Goal: Transaction & Acquisition: Purchase product/service

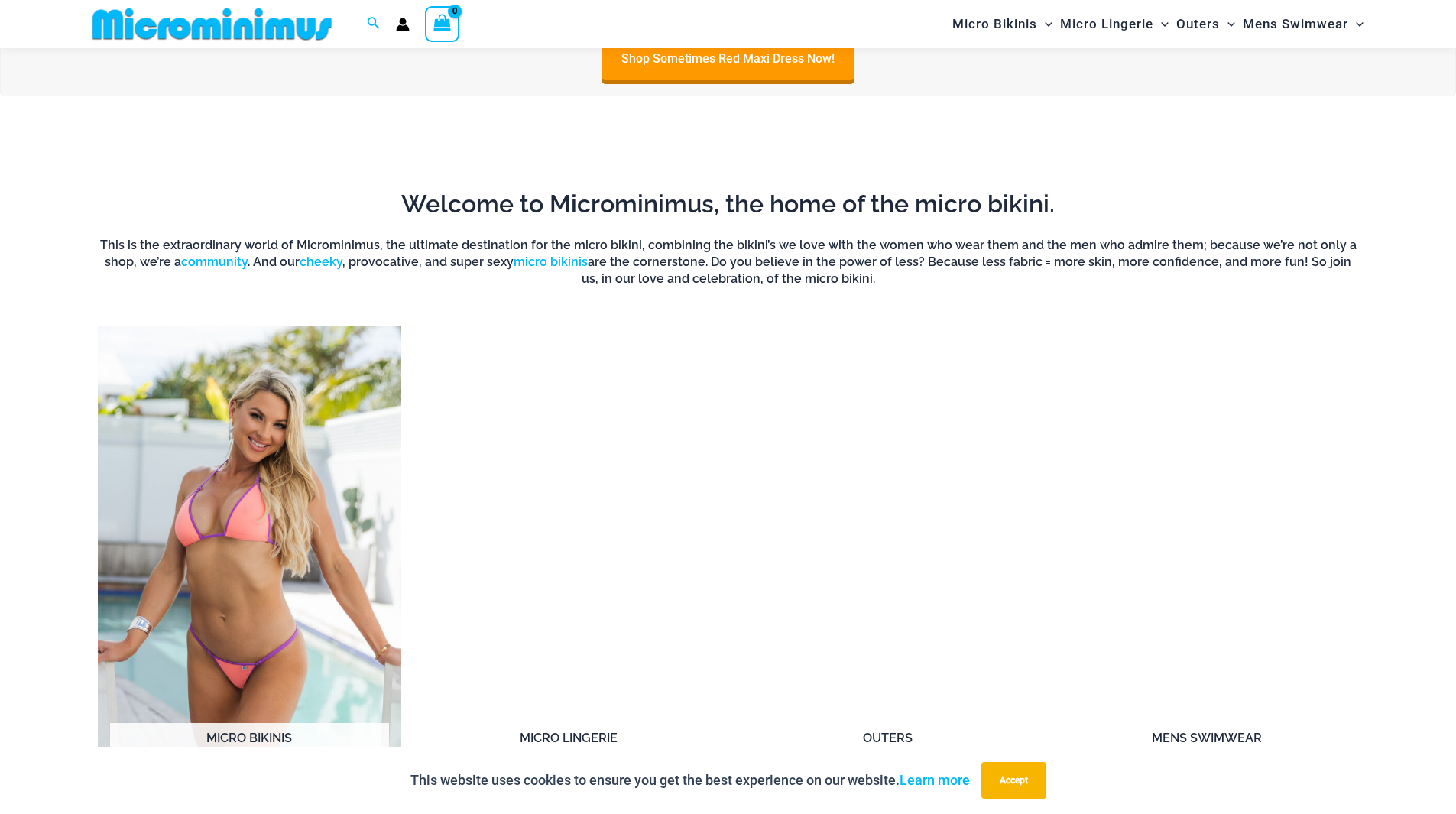
scroll to position [1363, 0]
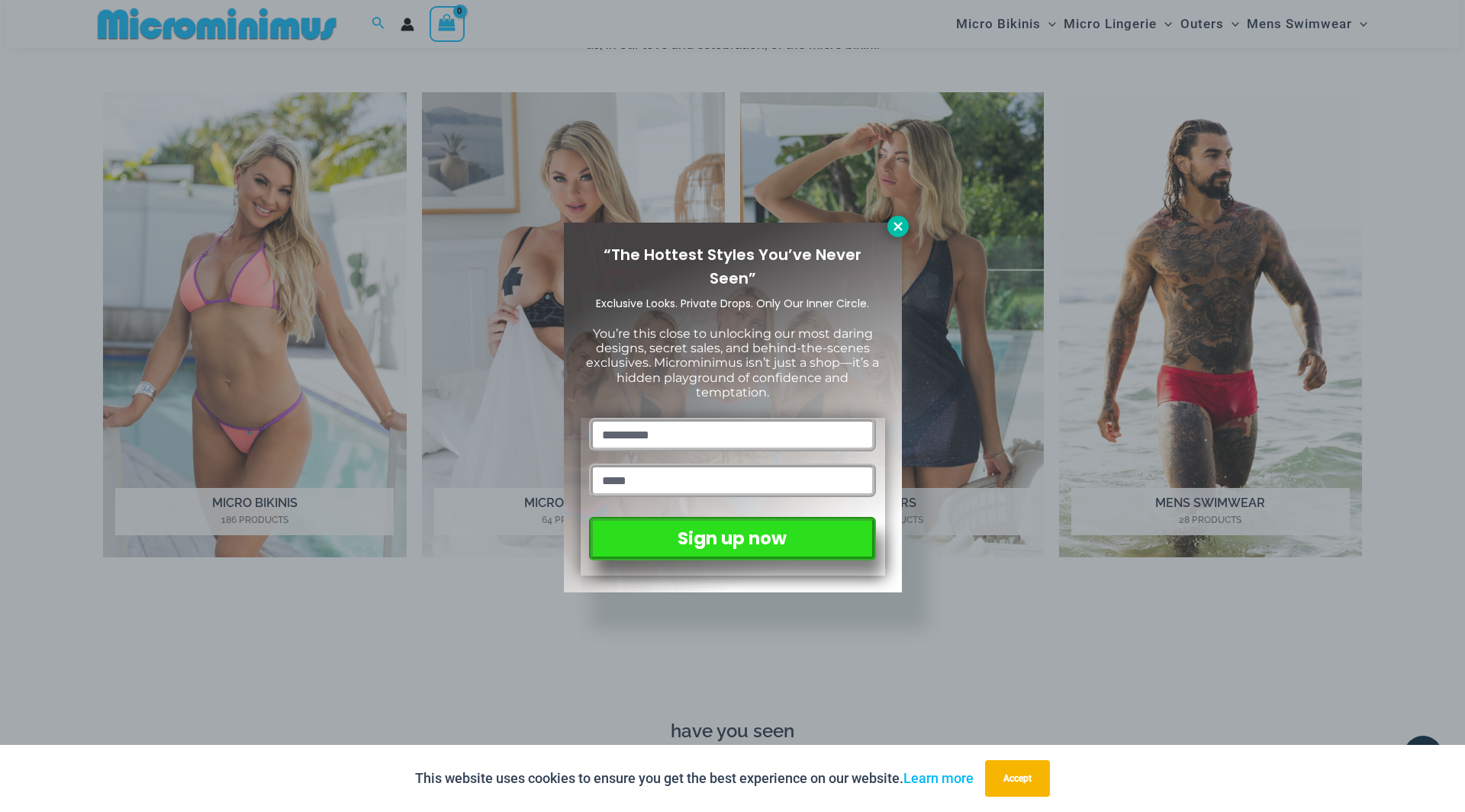
click at [899, 222] on icon at bounding box center [898, 226] width 13 height 13
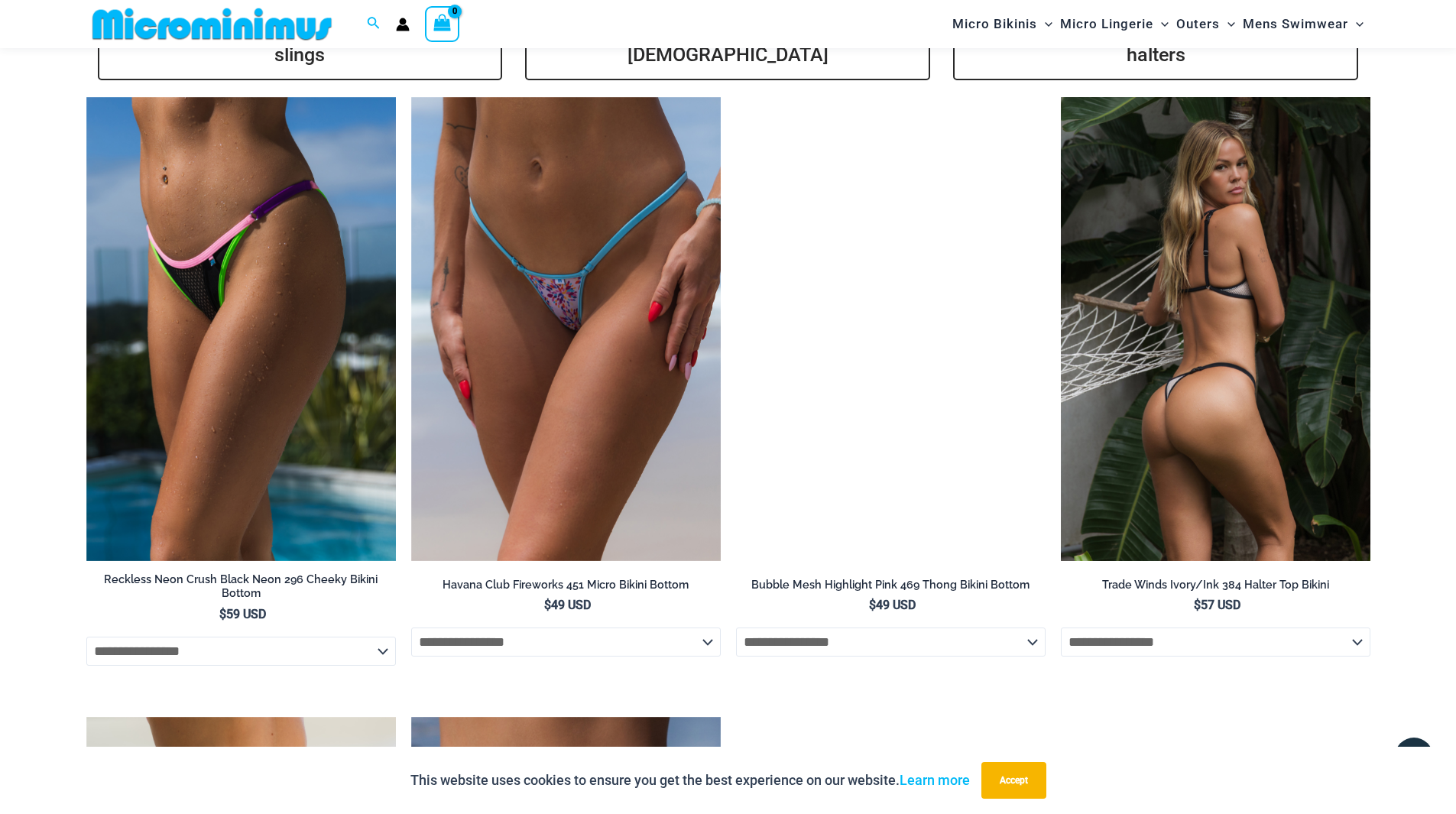
scroll to position [3962, 0]
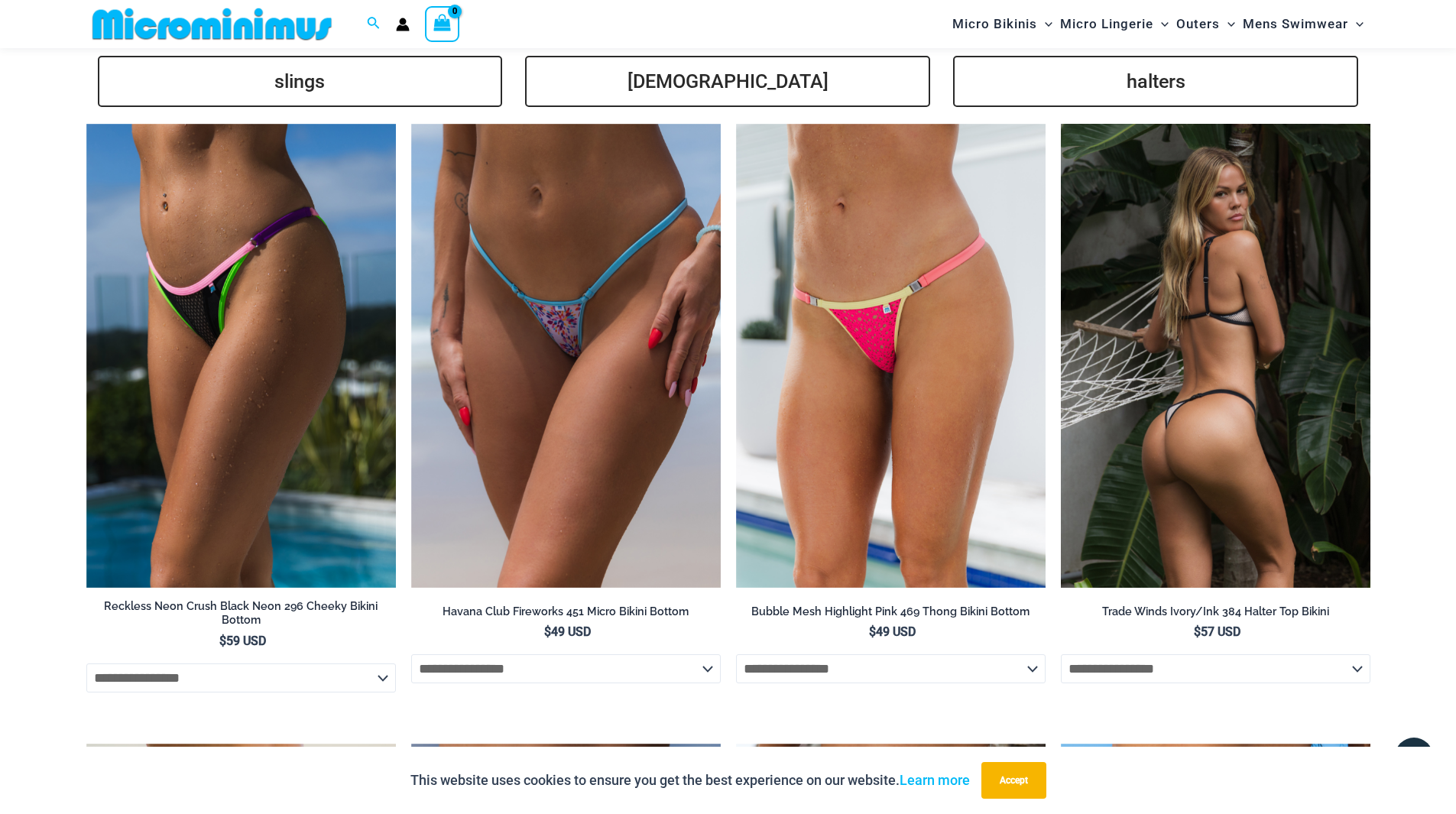
click at [1204, 328] on img at bounding box center [1215, 356] width 310 height 465
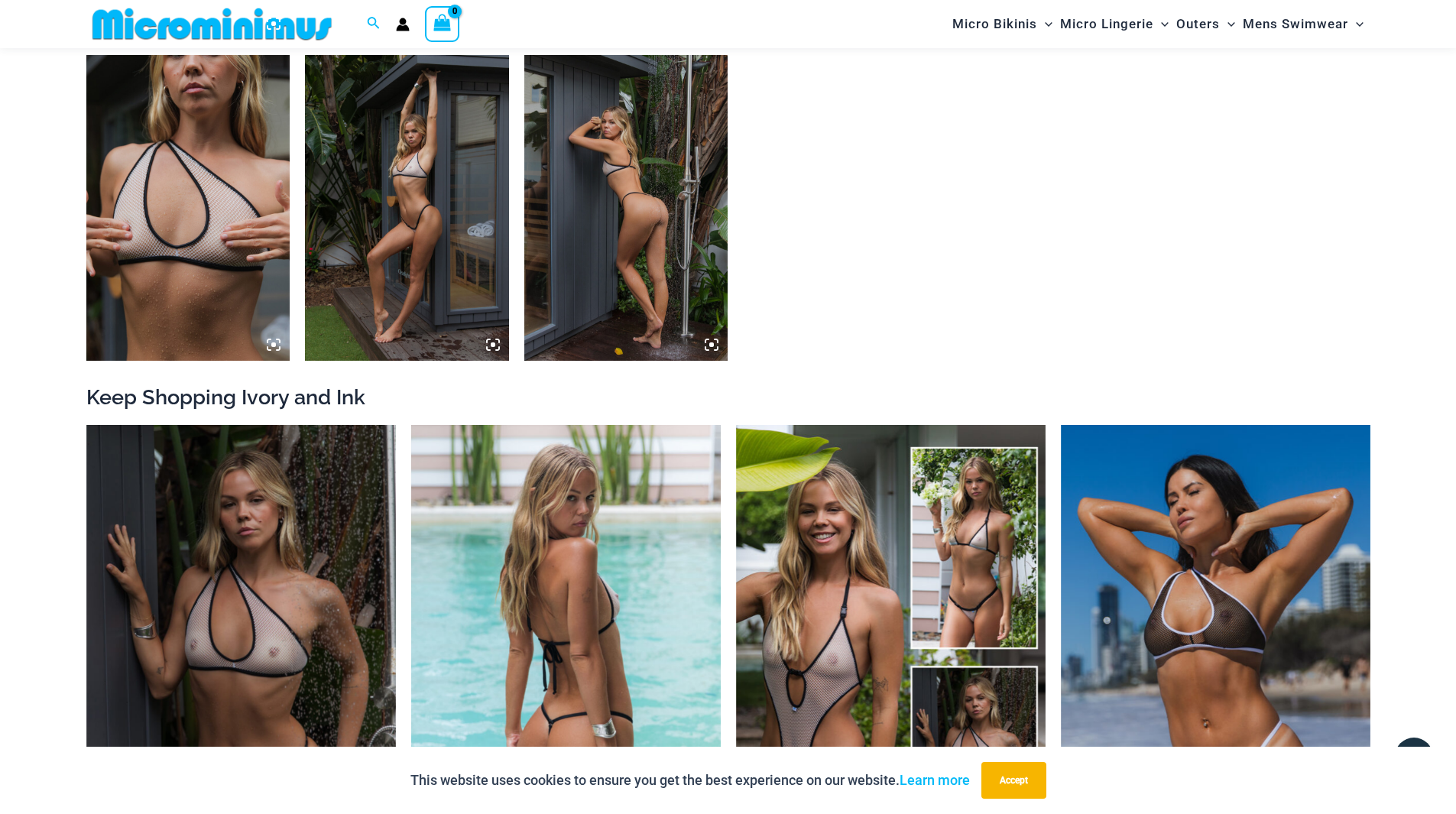
scroll to position [1898, 0]
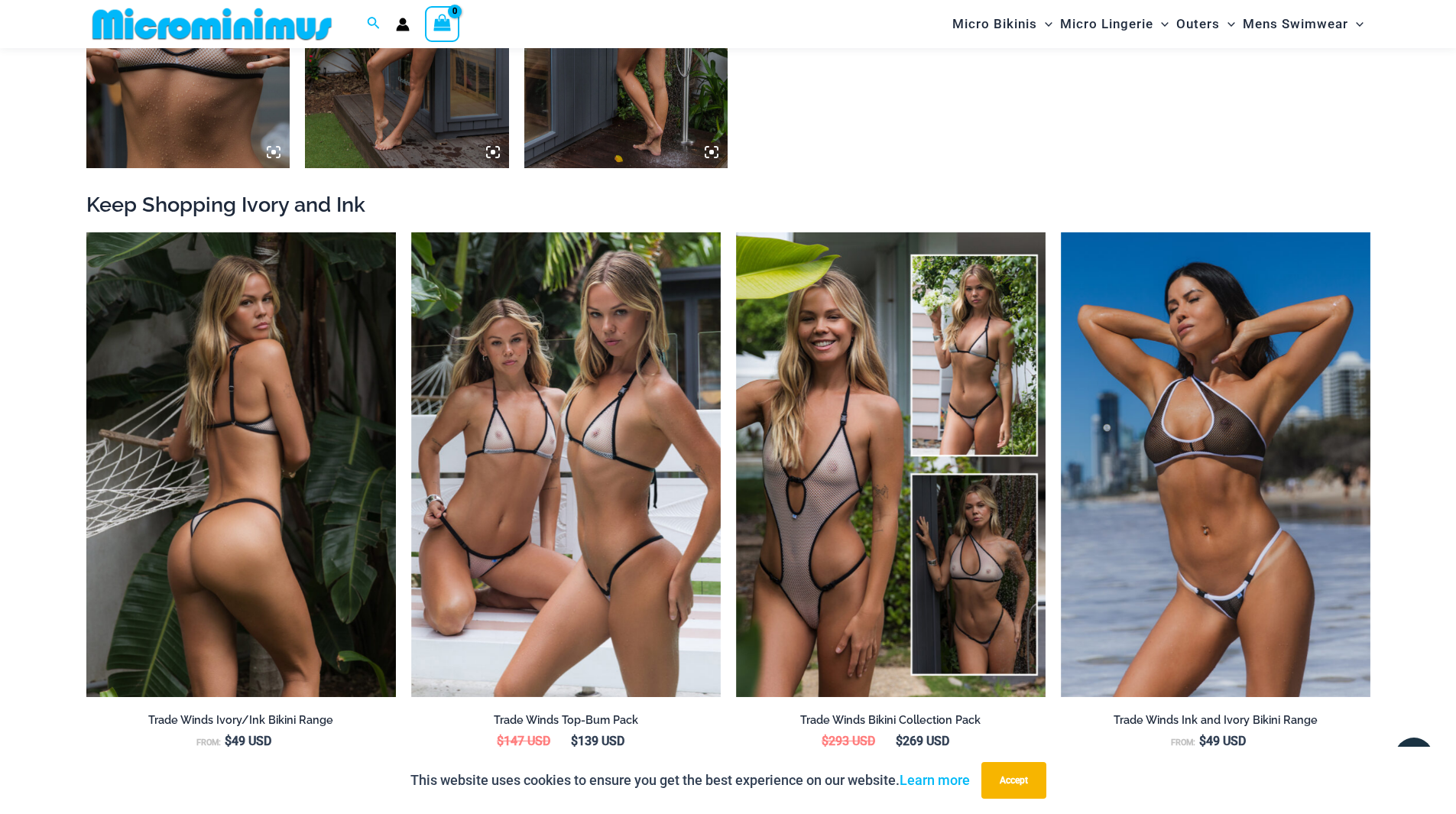
click at [281, 495] on img at bounding box center [241, 465] width 310 height 465
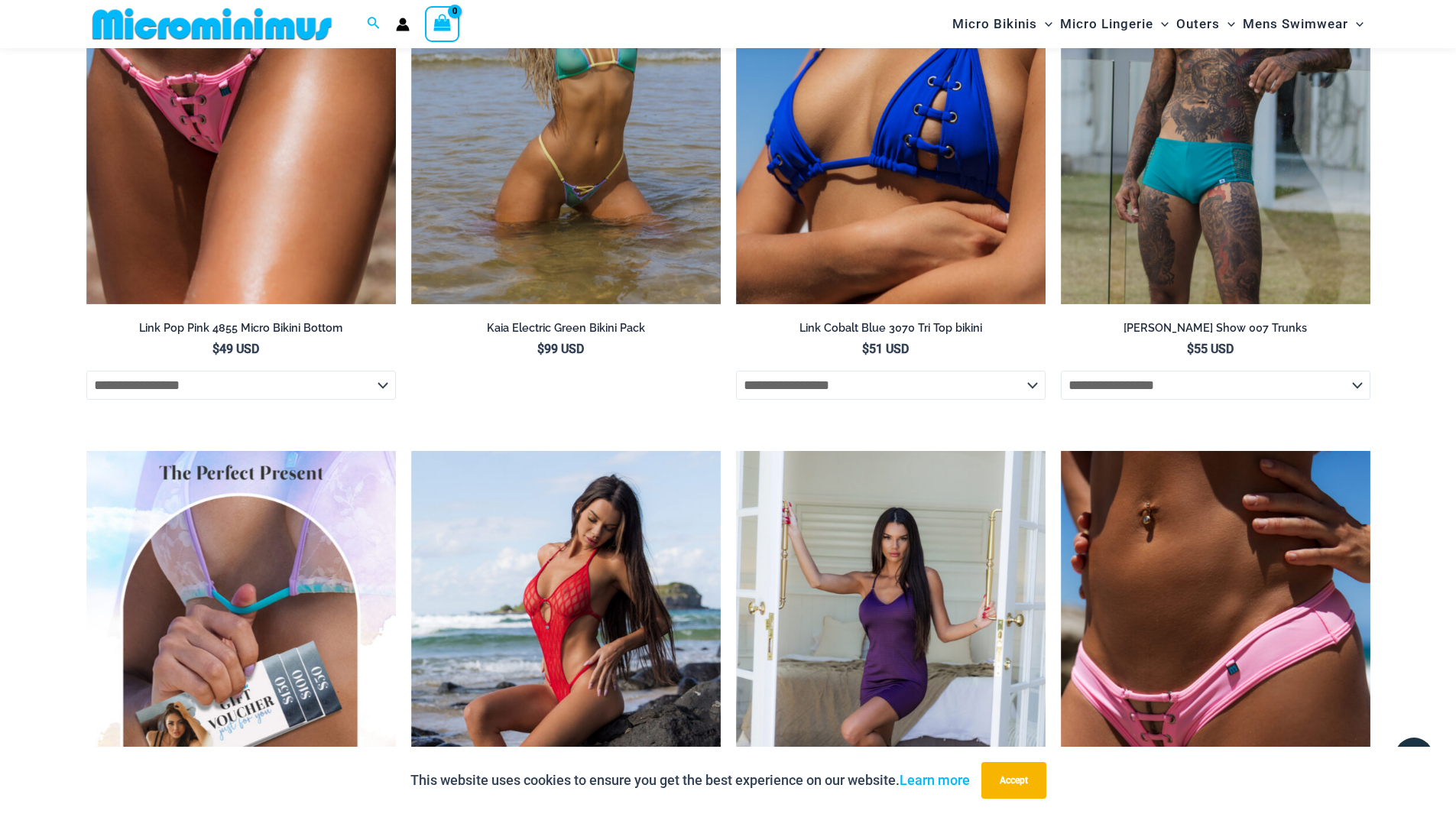
scroll to position [5339, 0]
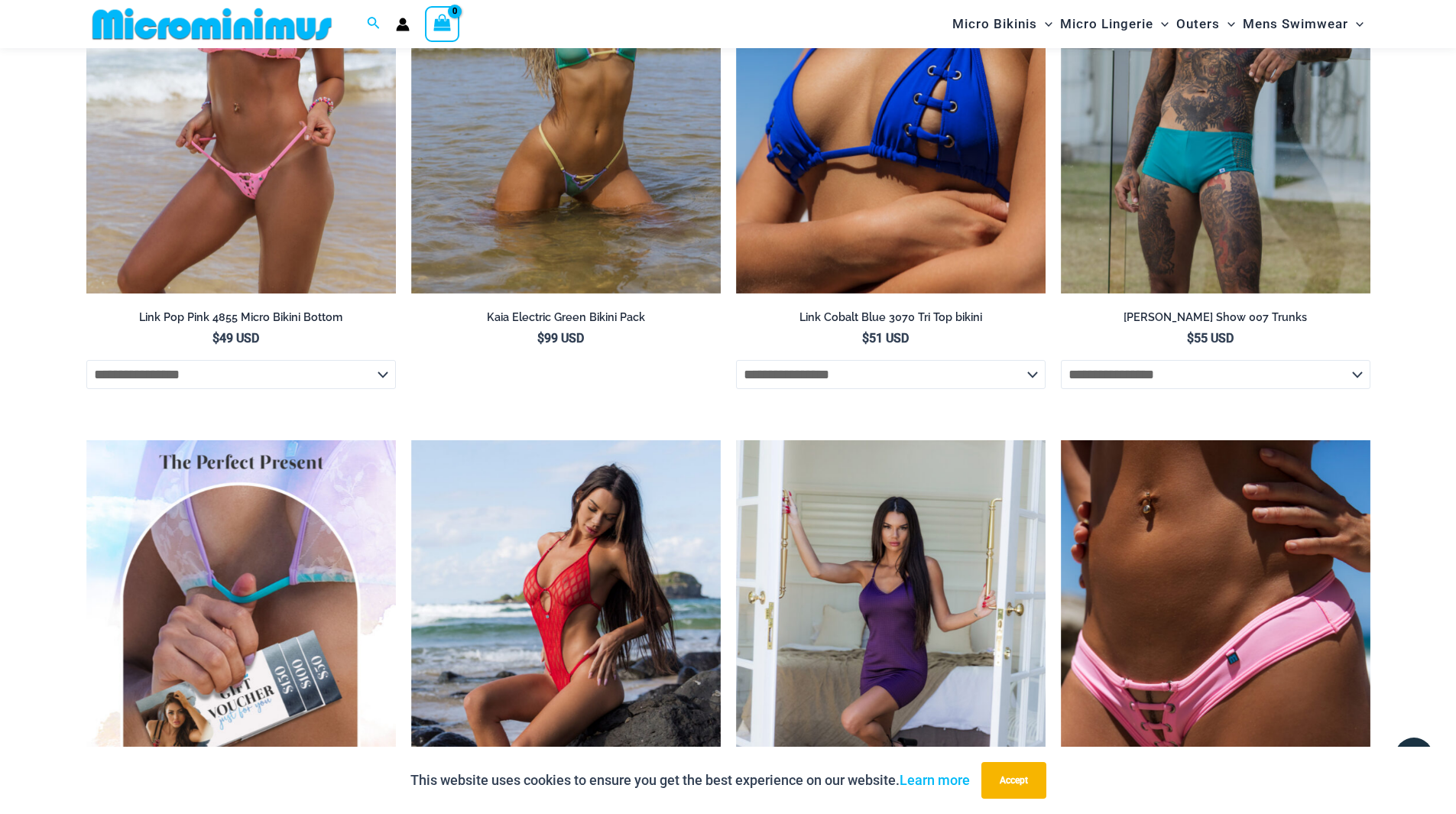
click at [206, 193] on img at bounding box center [241, 62] width 310 height 465
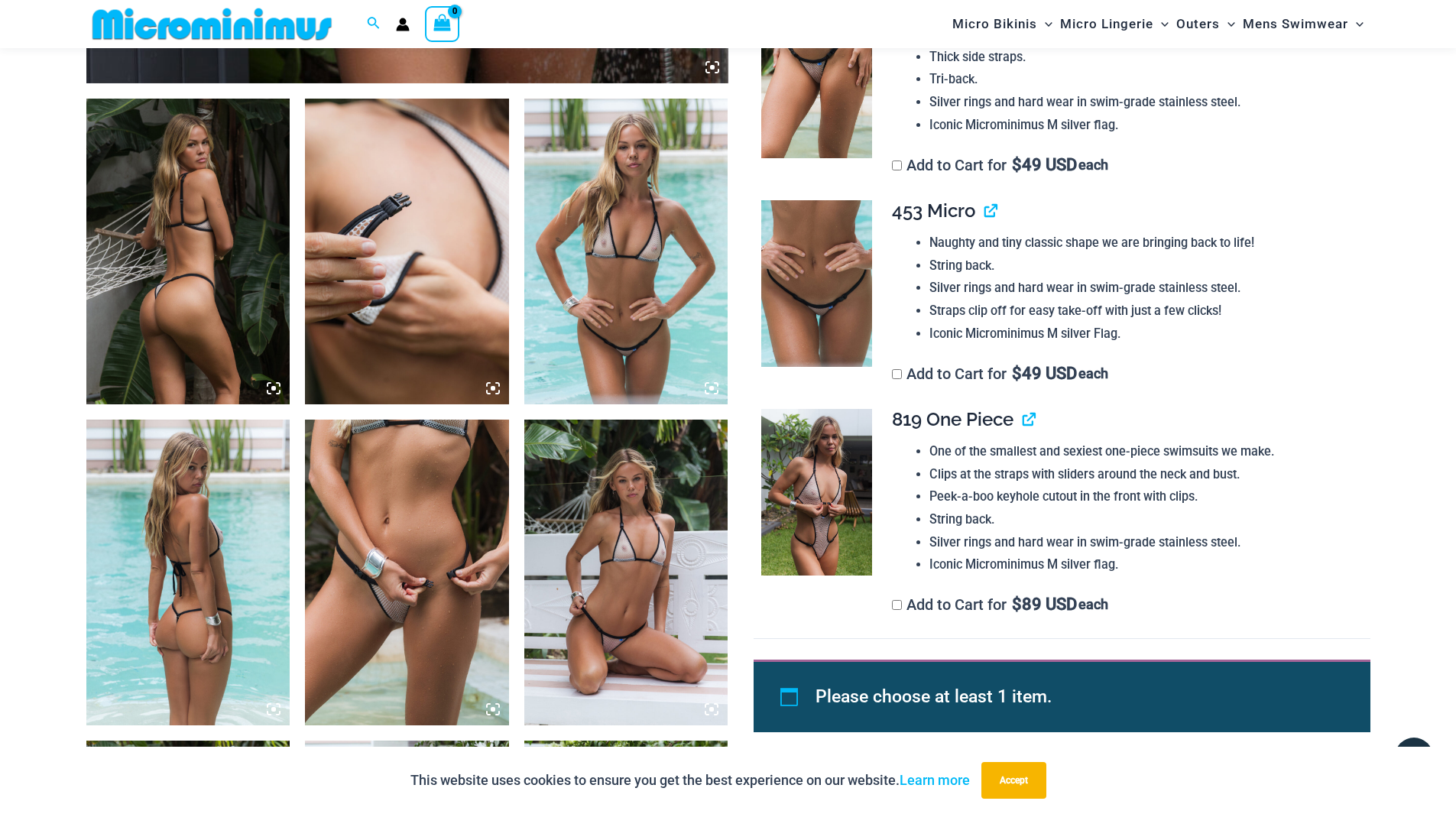
scroll to position [760, 0]
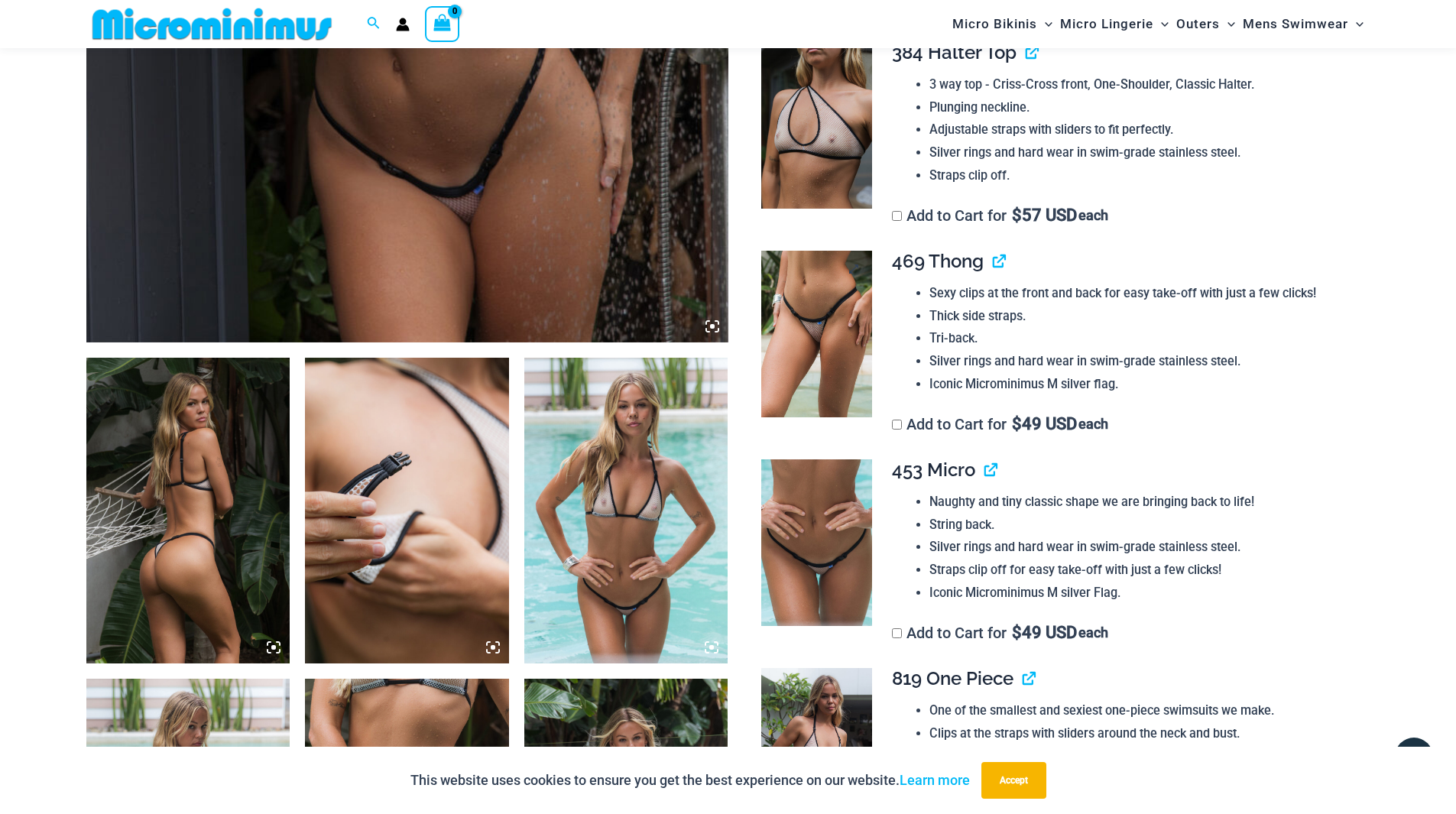
click at [834, 328] on img at bounding box center [817, 334] width 111 height 167
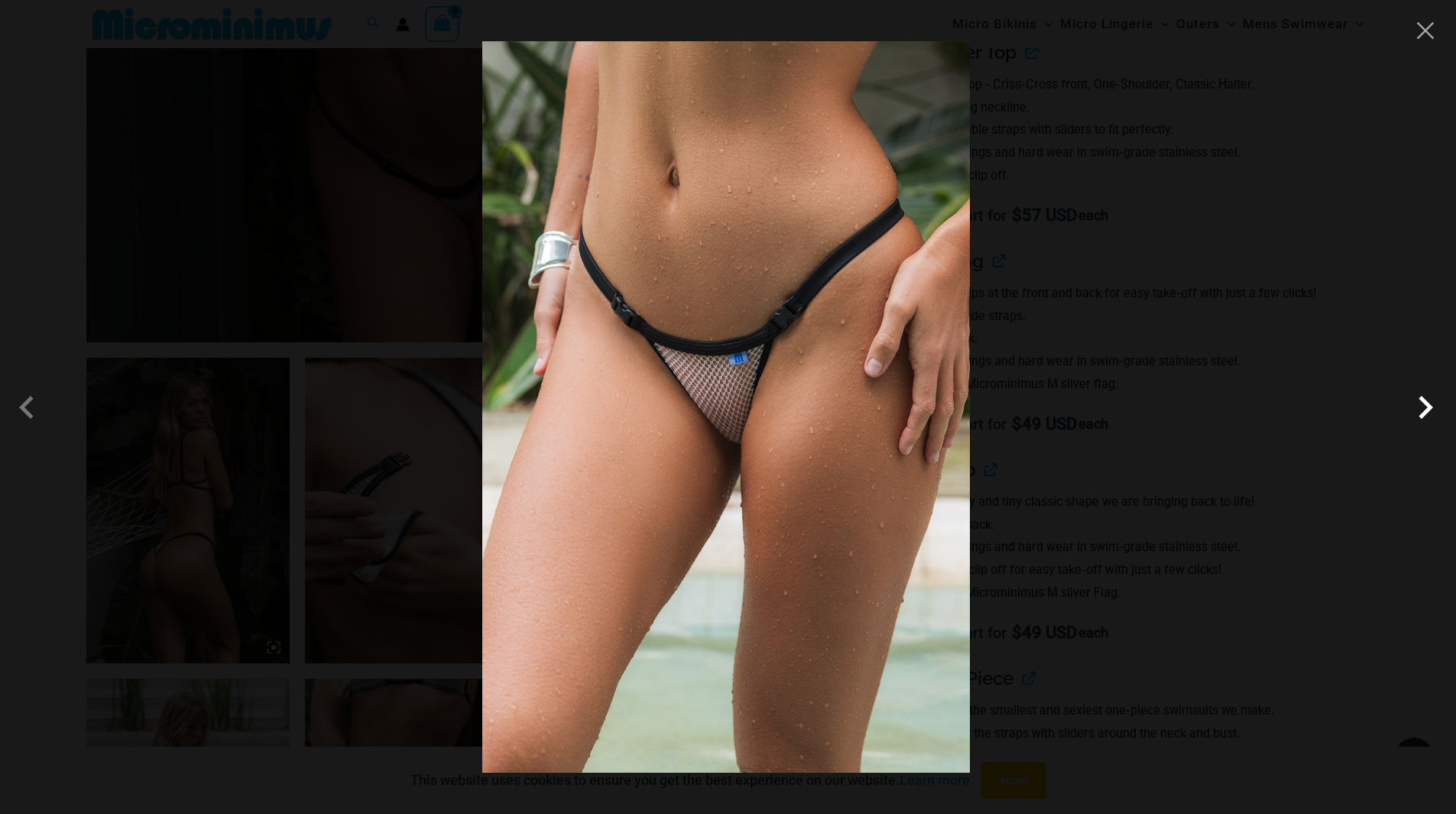
click at [1421, 404] on span at bounding box center [1426, 408] width 46 height 46
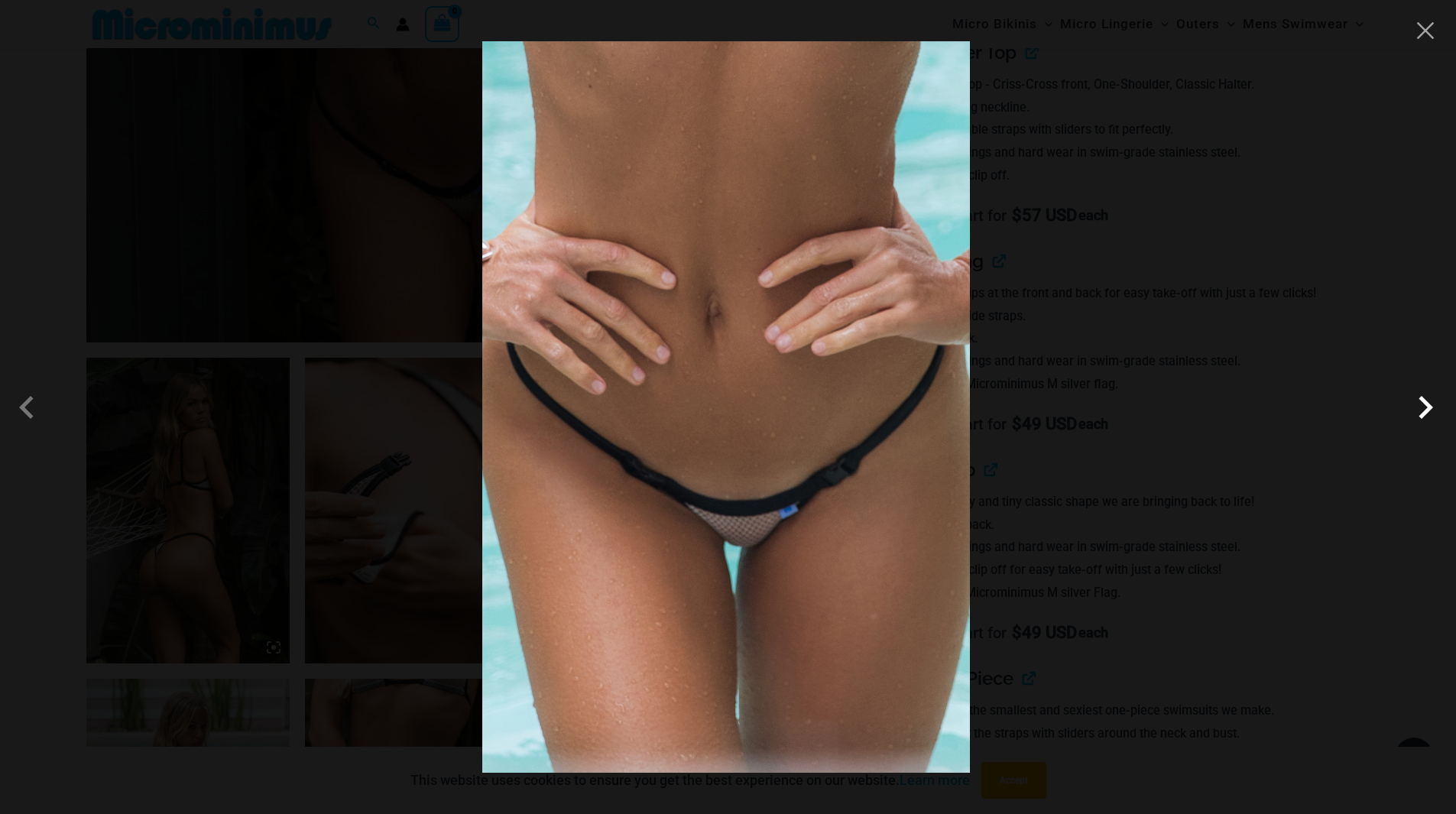
click at [1421, 404] on span at bounding box center [1426, 408] width 46 height 46
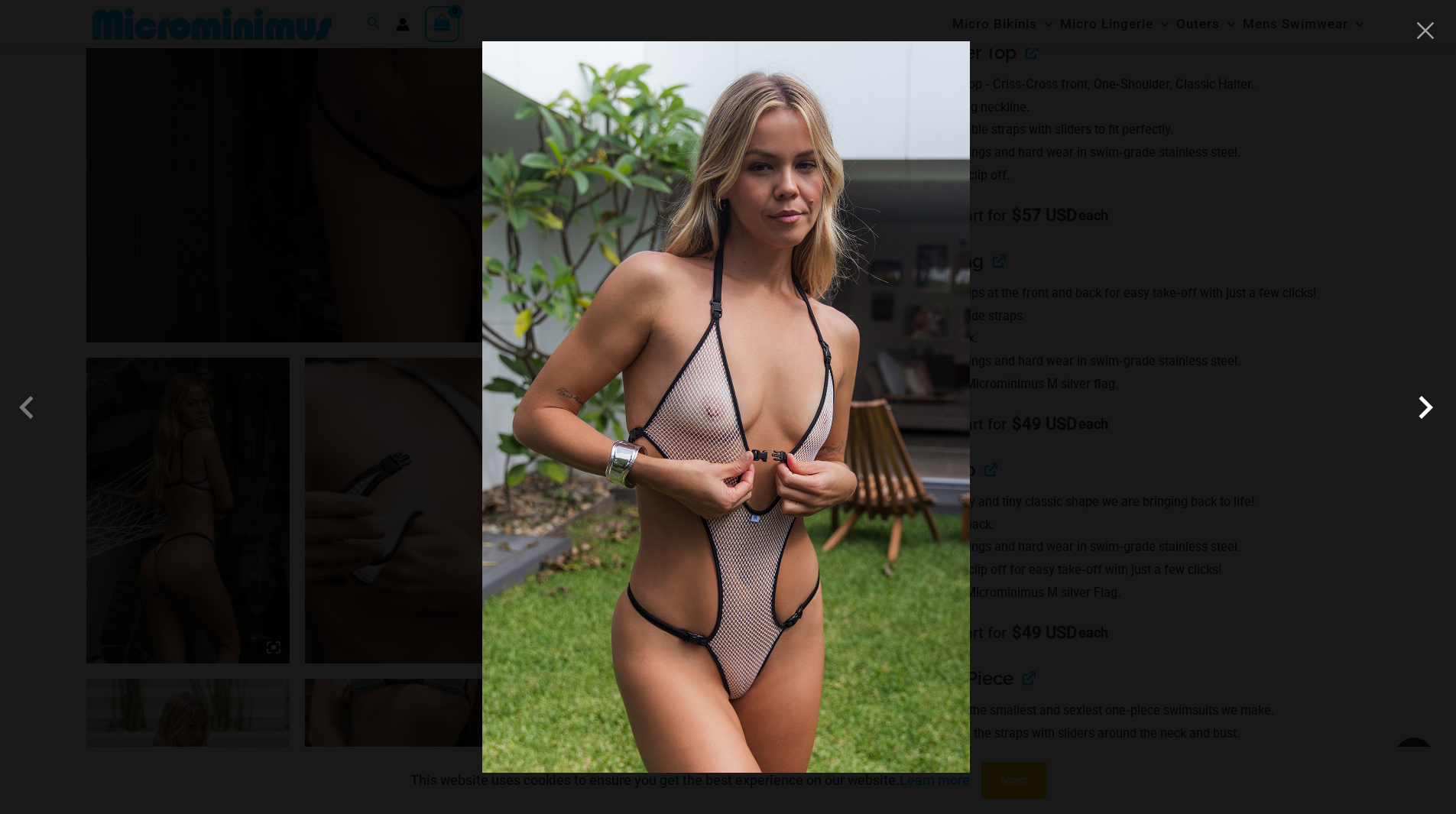
click at [1421, 404] on span at bounding box center [1426, 408] width 46 height 46
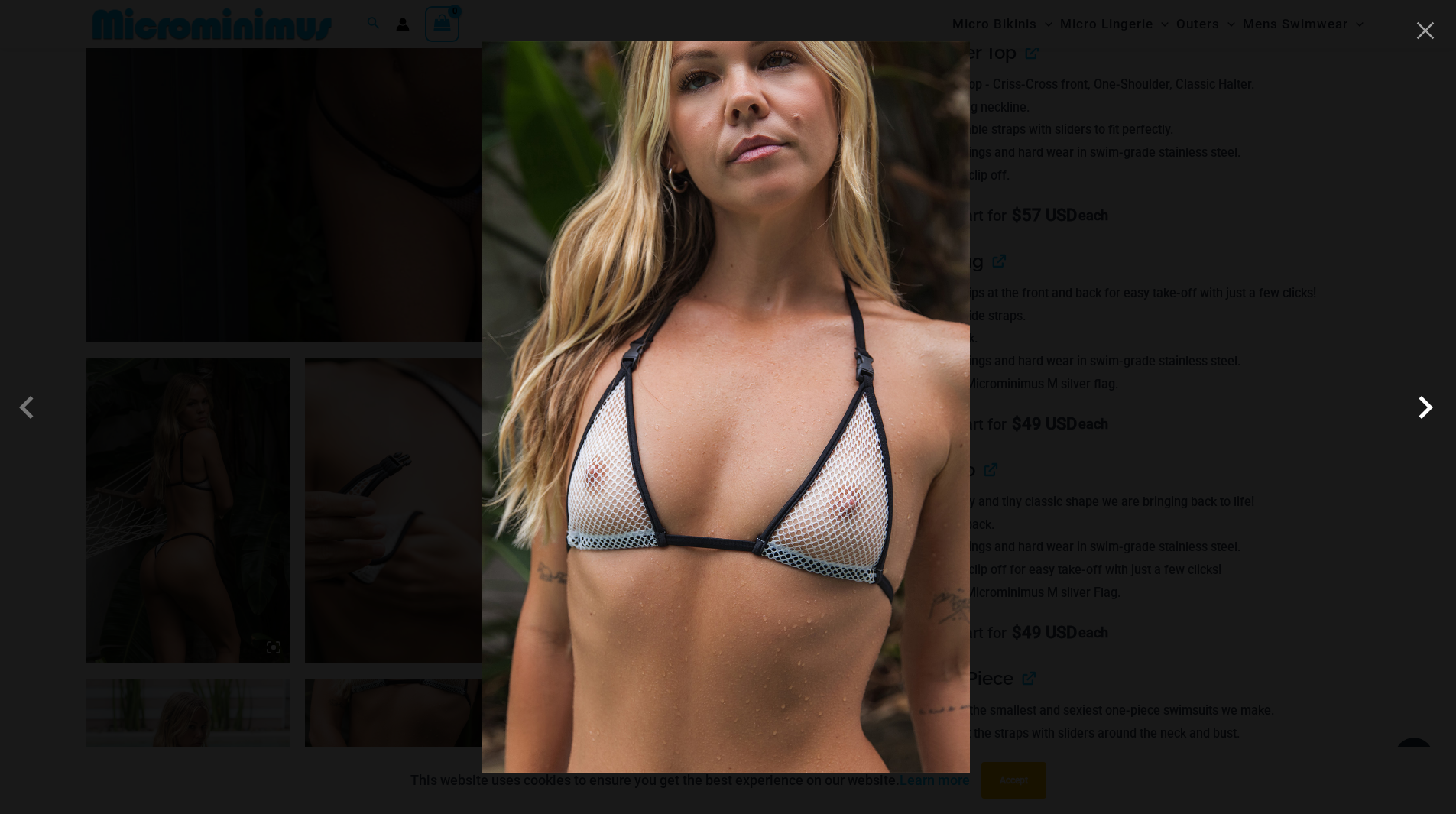
click at [1421, 404] on span at bounding box center [1426, 408] width 46 height 46
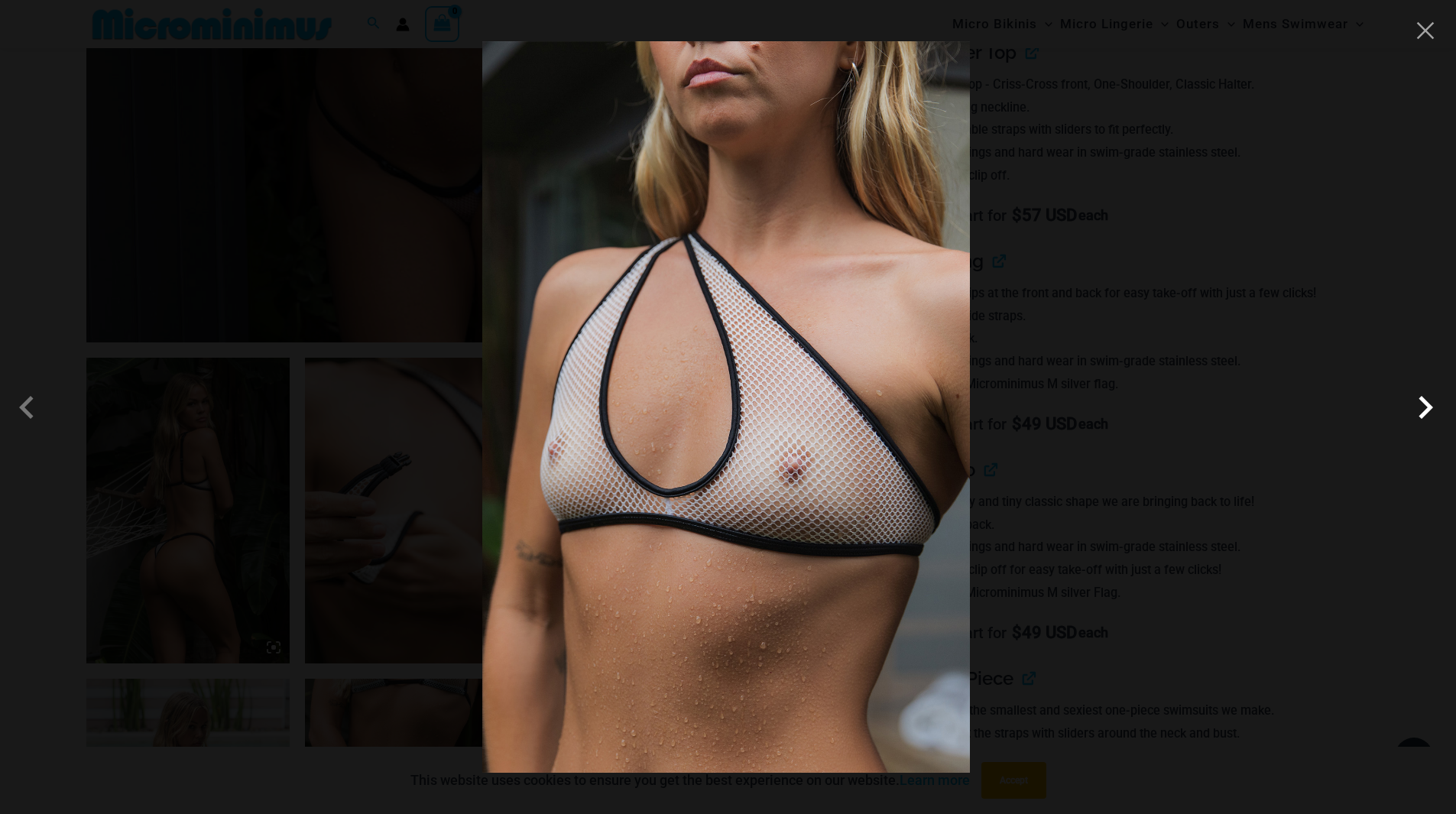
click at [1421, 404] on span at bounding box center [1426, 408] width 46 height 46
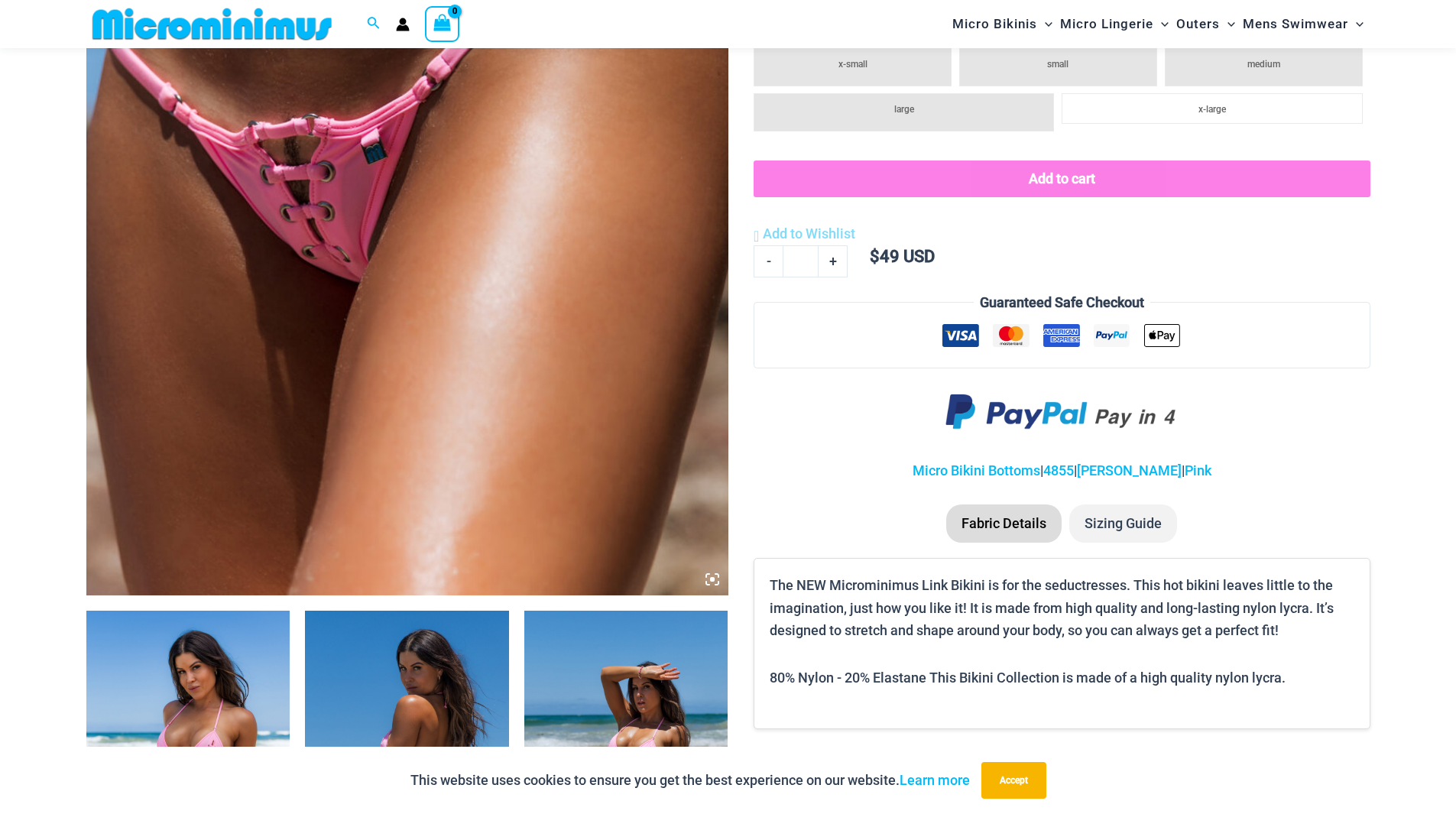
scroll to position [750, 0]
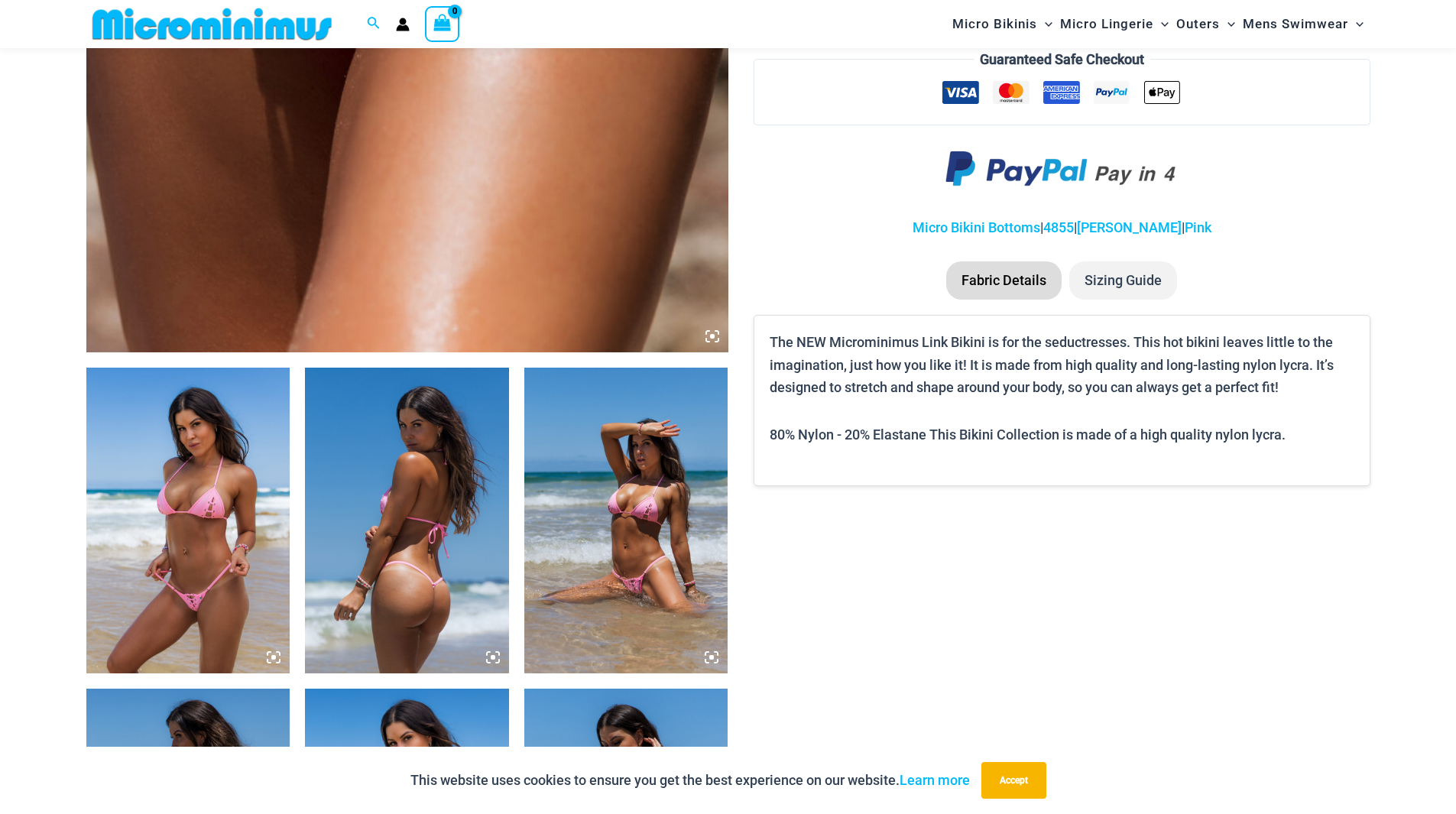
click at [633, 581] on img at bounding box center [626, 520] width 204 height 306
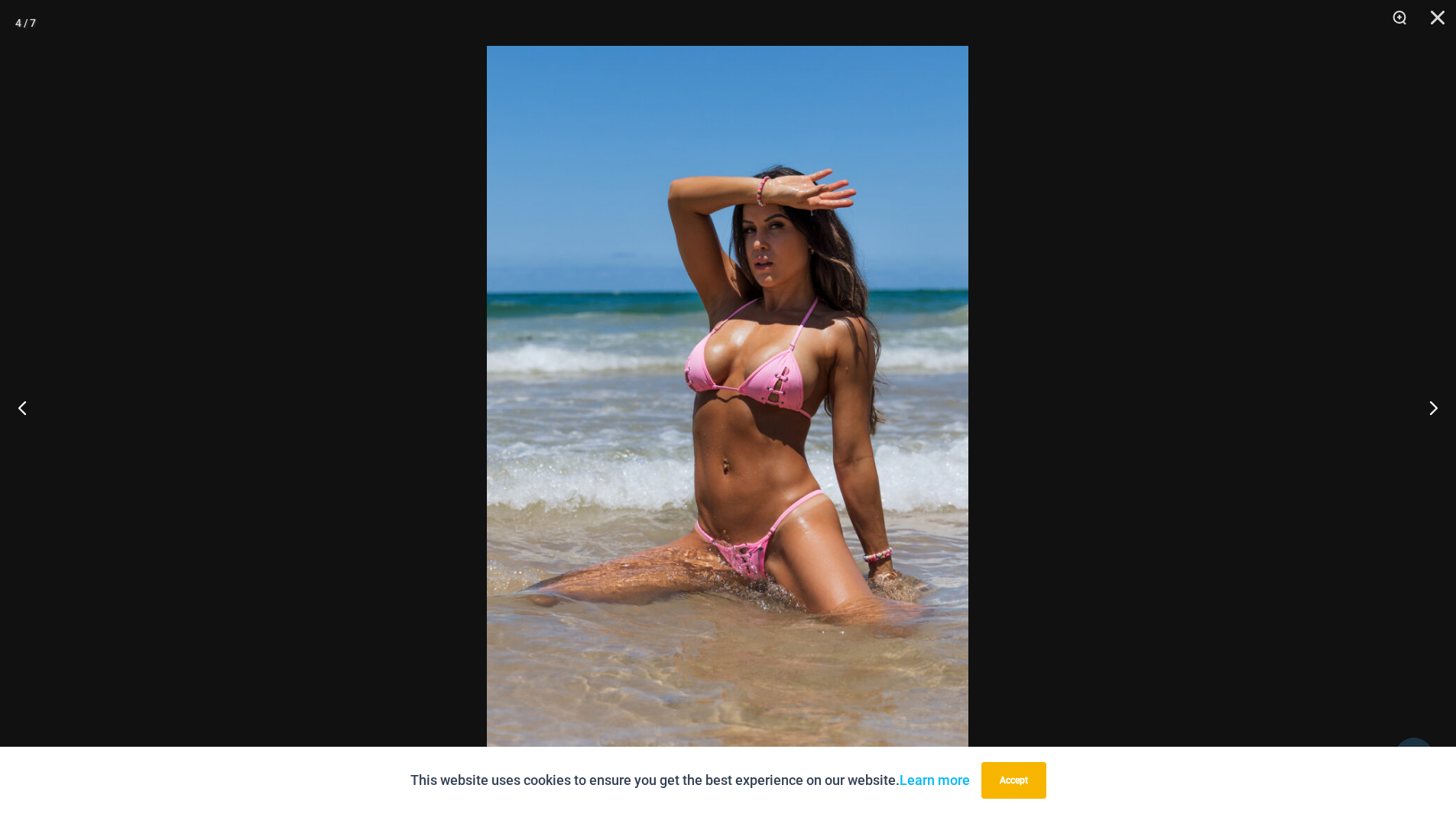
click at [879, 445] on img at bounding box center [727, 407] width 481 height 722
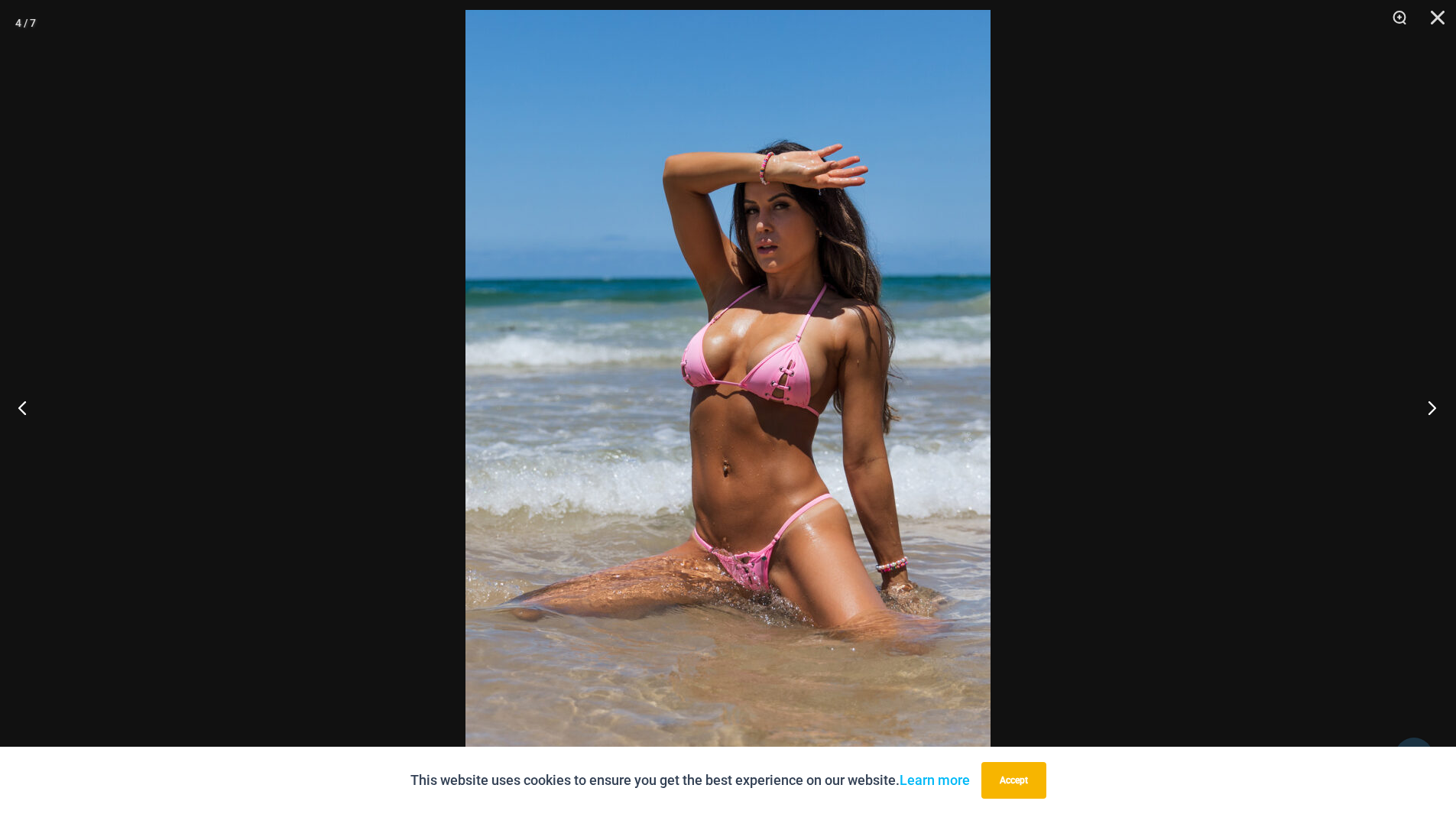
click at [1430, 401] on button "Next" at bounding box center [1427, 407] width 57 height 76
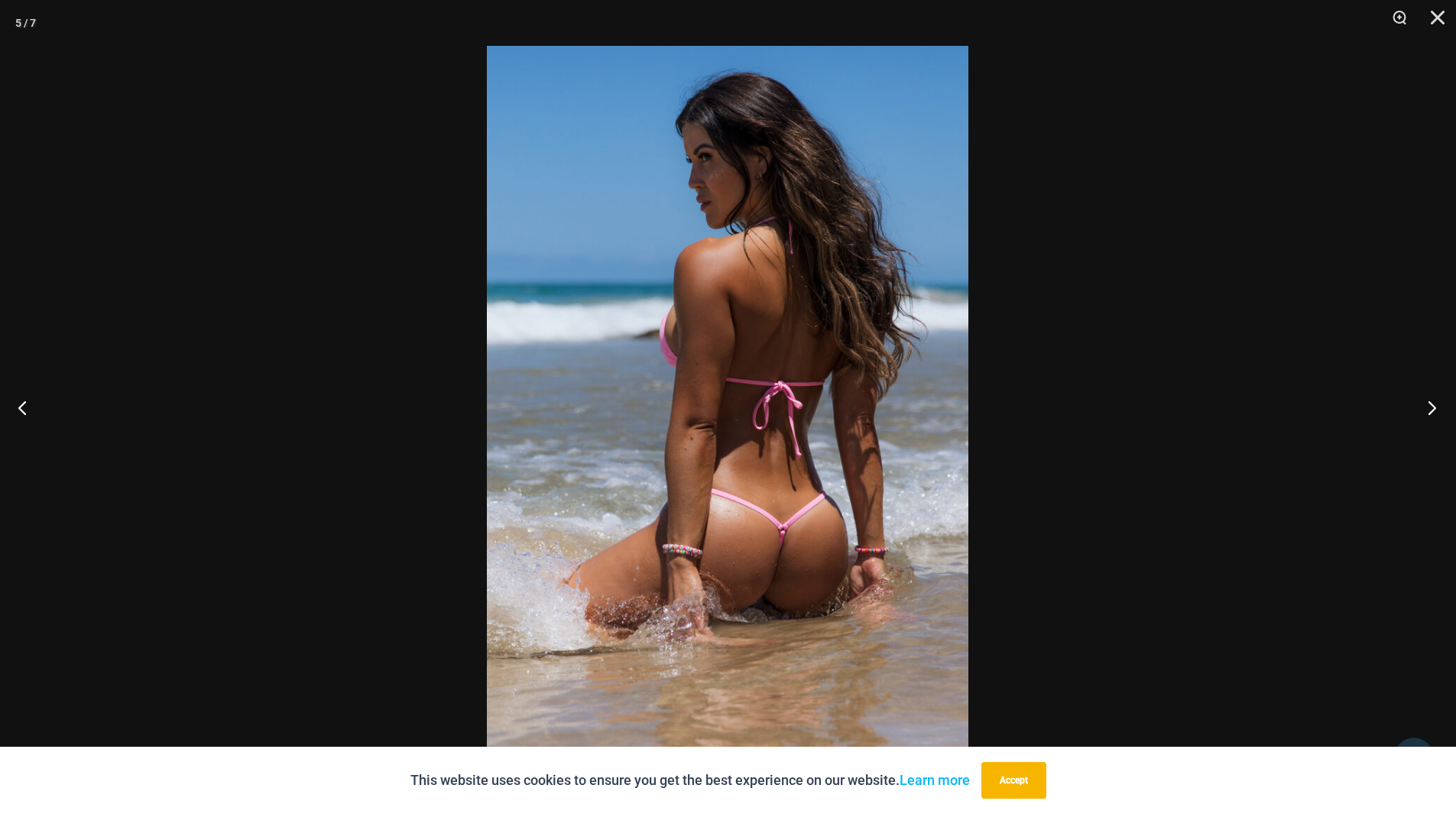
click at [1430, 401] on button "Next" at bounding box center [1427, 407] width 57 height 76
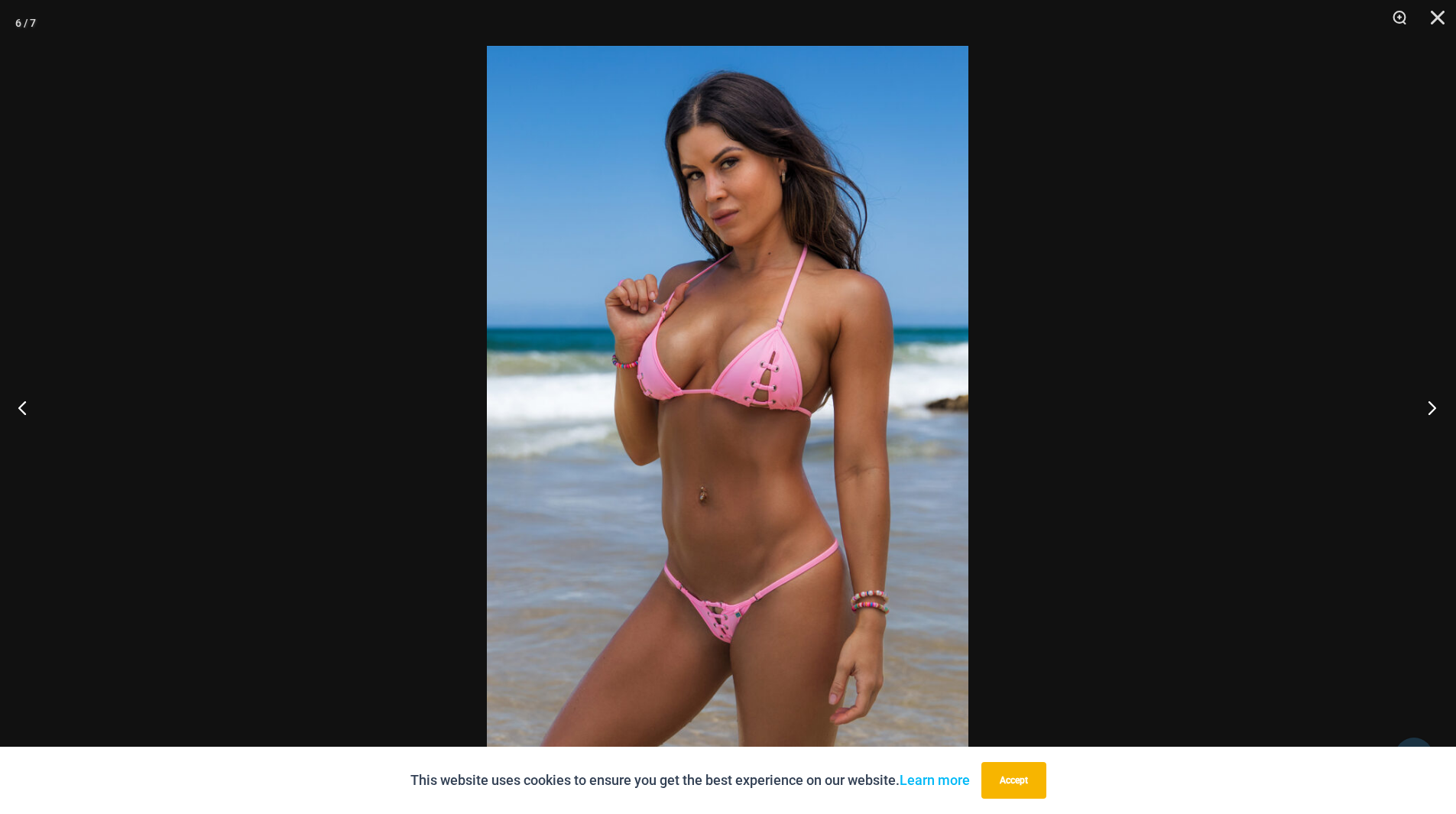
click at [1430, 401] on button "Next" at bounding box center [1427, 407] width 57 height 76
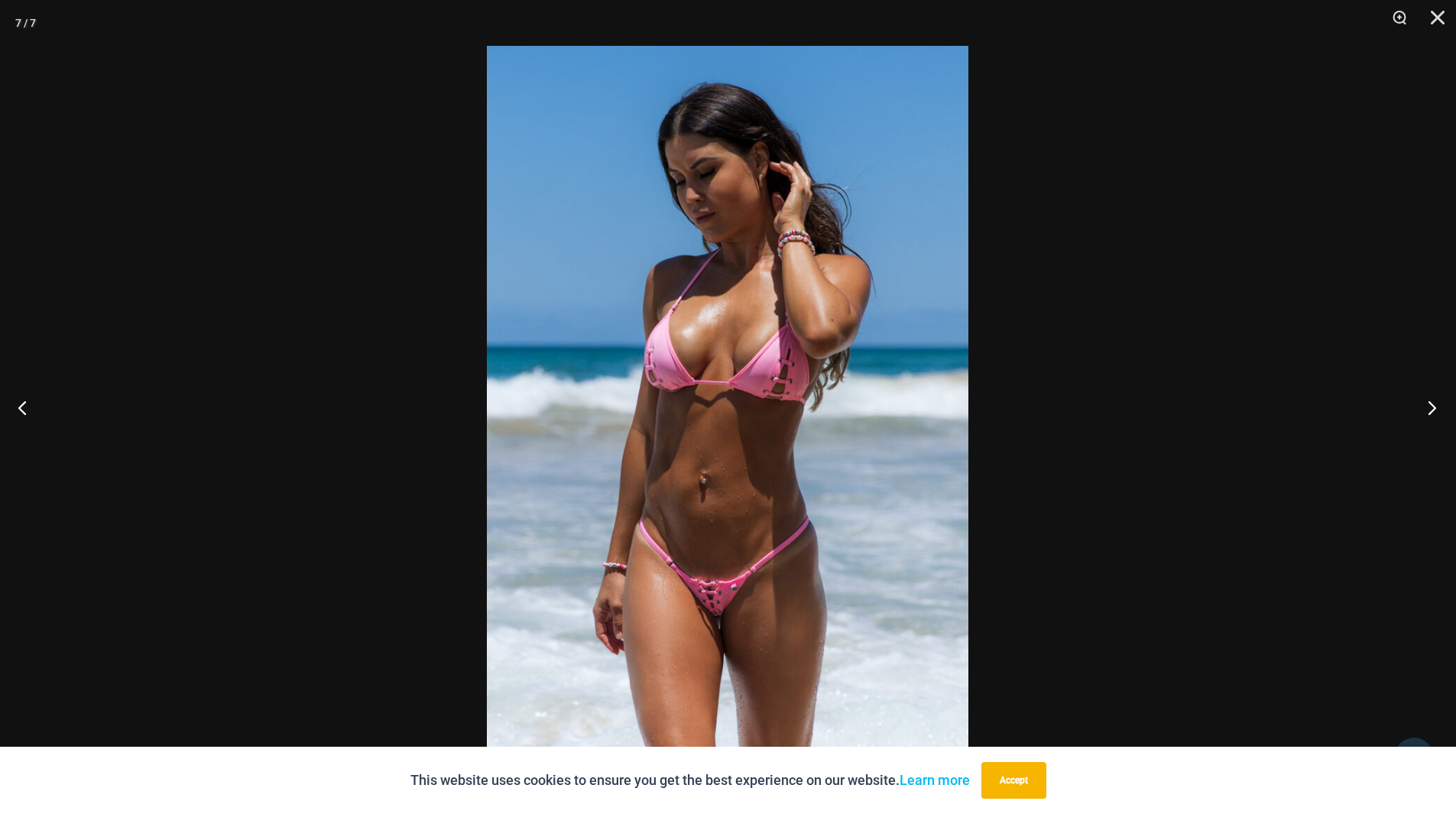
click at [1430, 401] on button "Next" at bounding box center [1427, 407] width 57 height 76
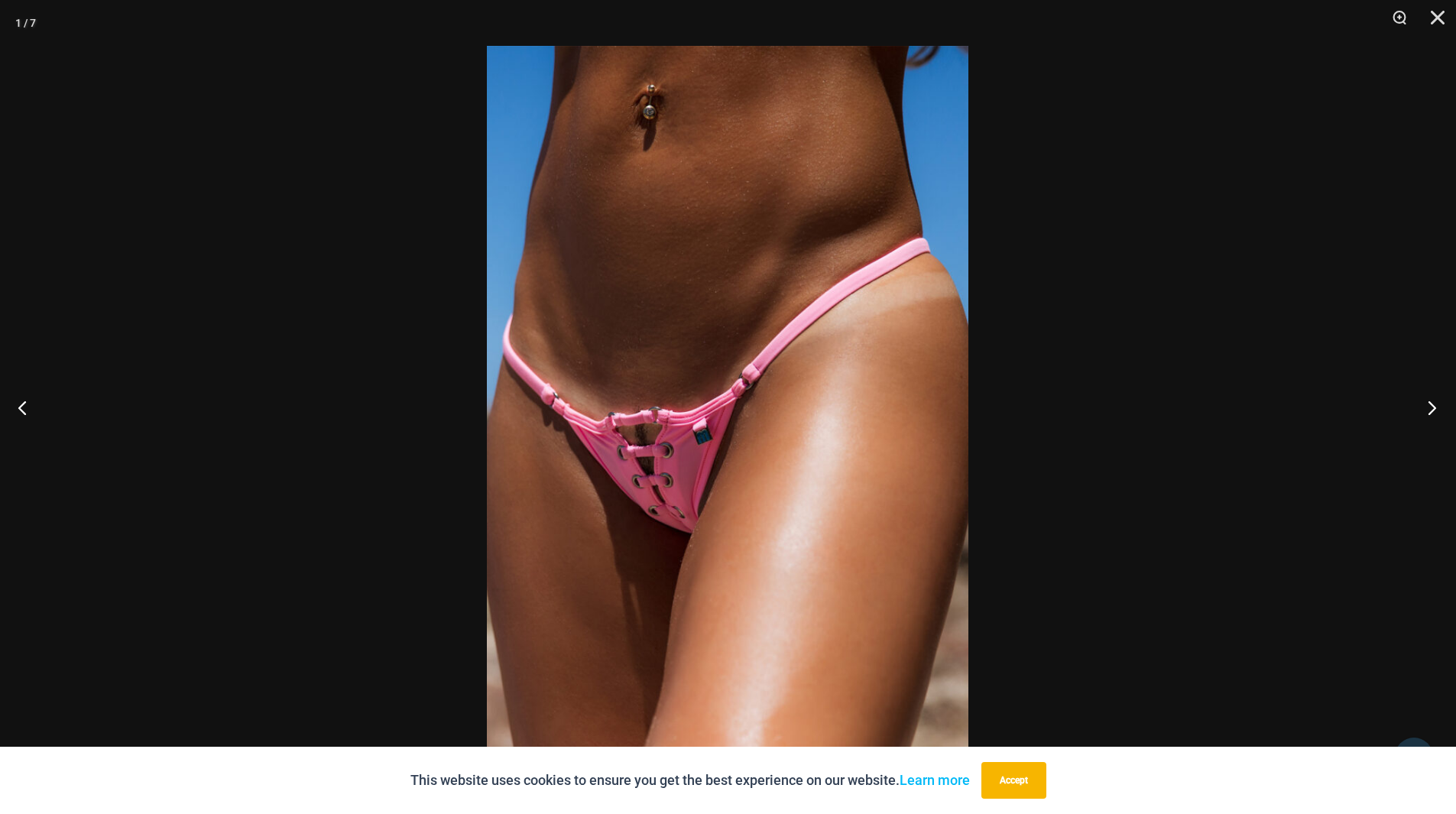
click at [1430, 401] on button "Next" at bounding box center [1427, 407] width 57 height 76
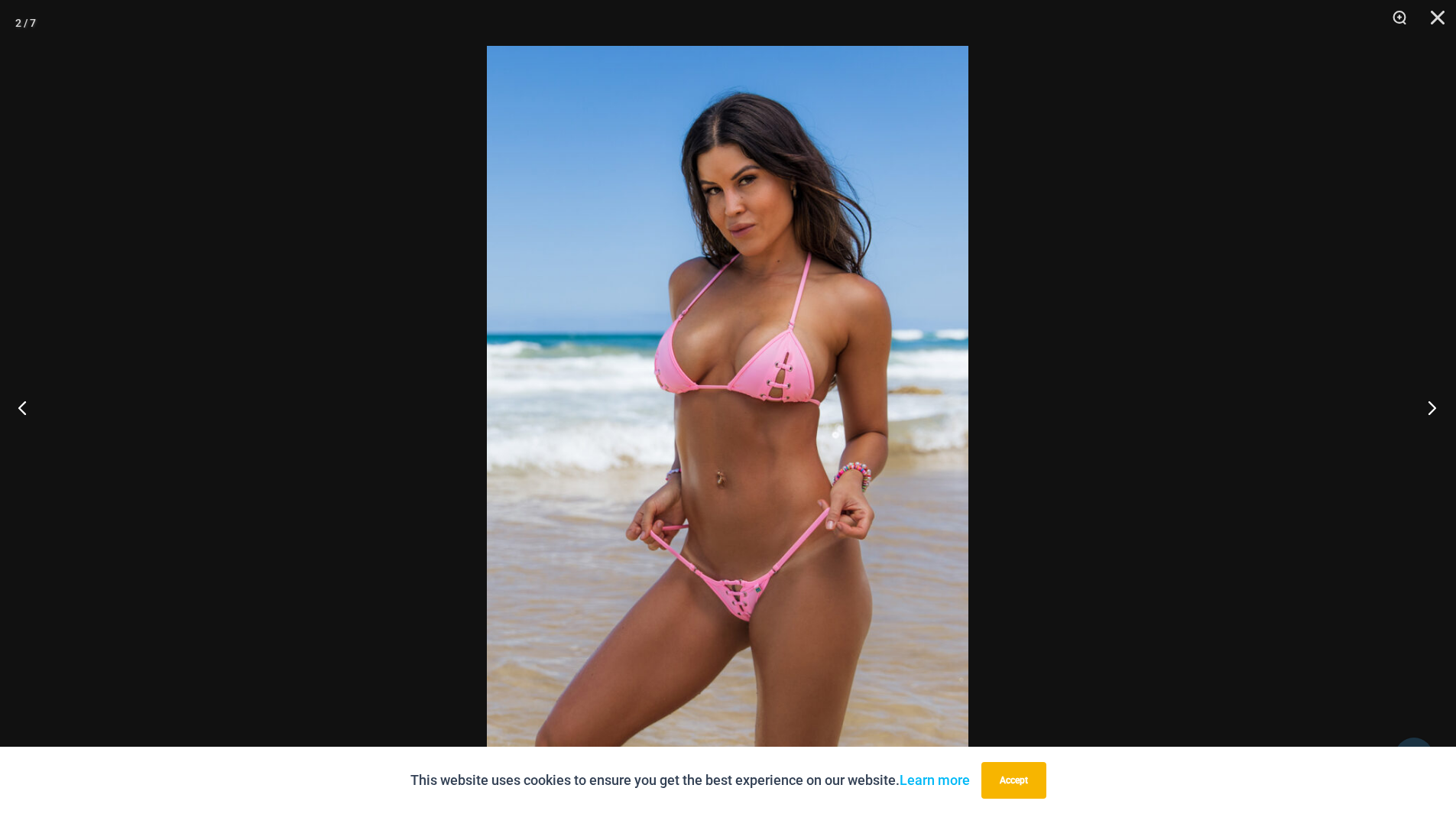
click at [1430, 401] on button "Next" at bounding box center [1427, 407] width 57 height 76
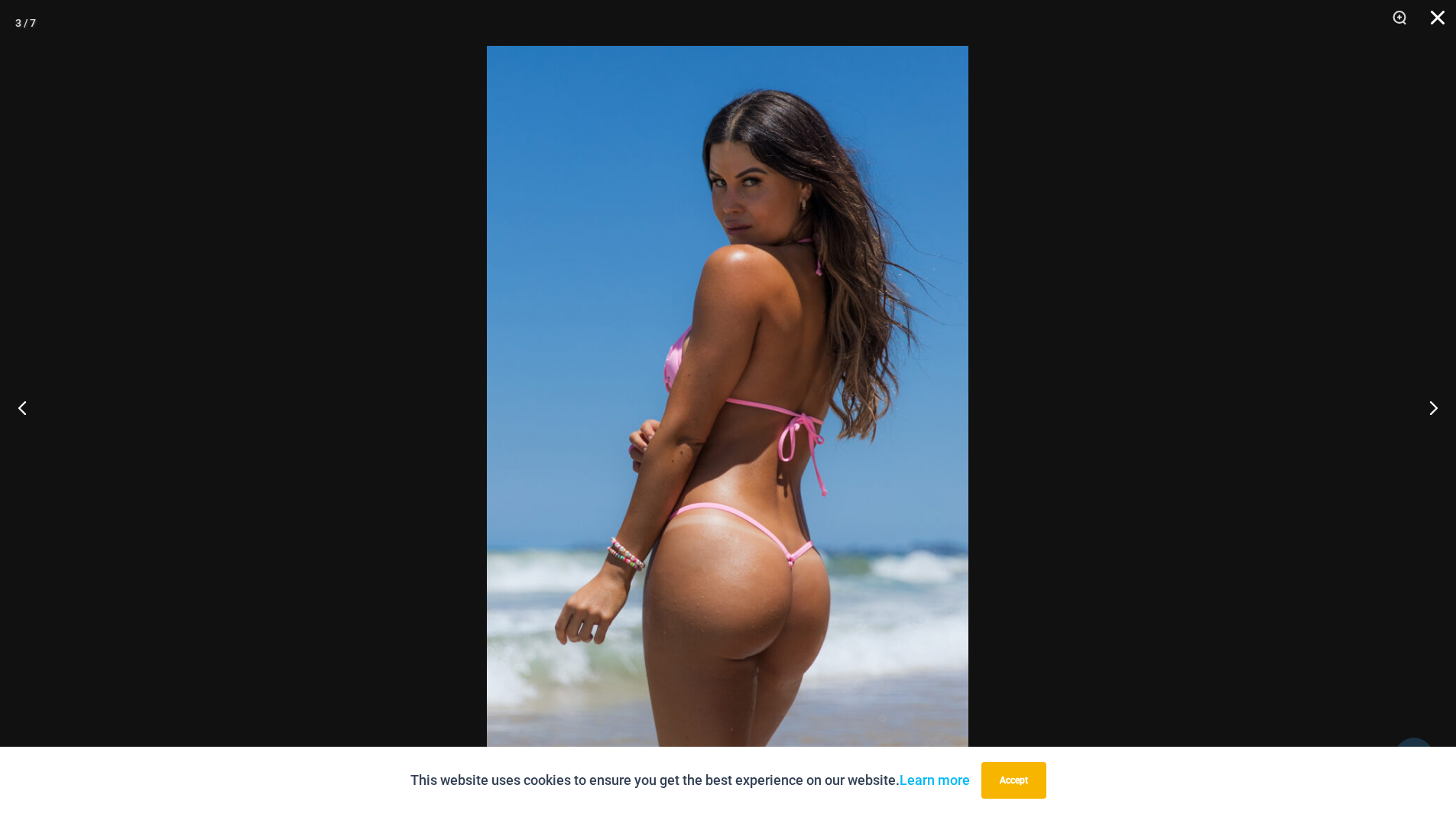
click at [1438, 14] on button "Close" at bounding box center [1432, 23] width 38 height 46
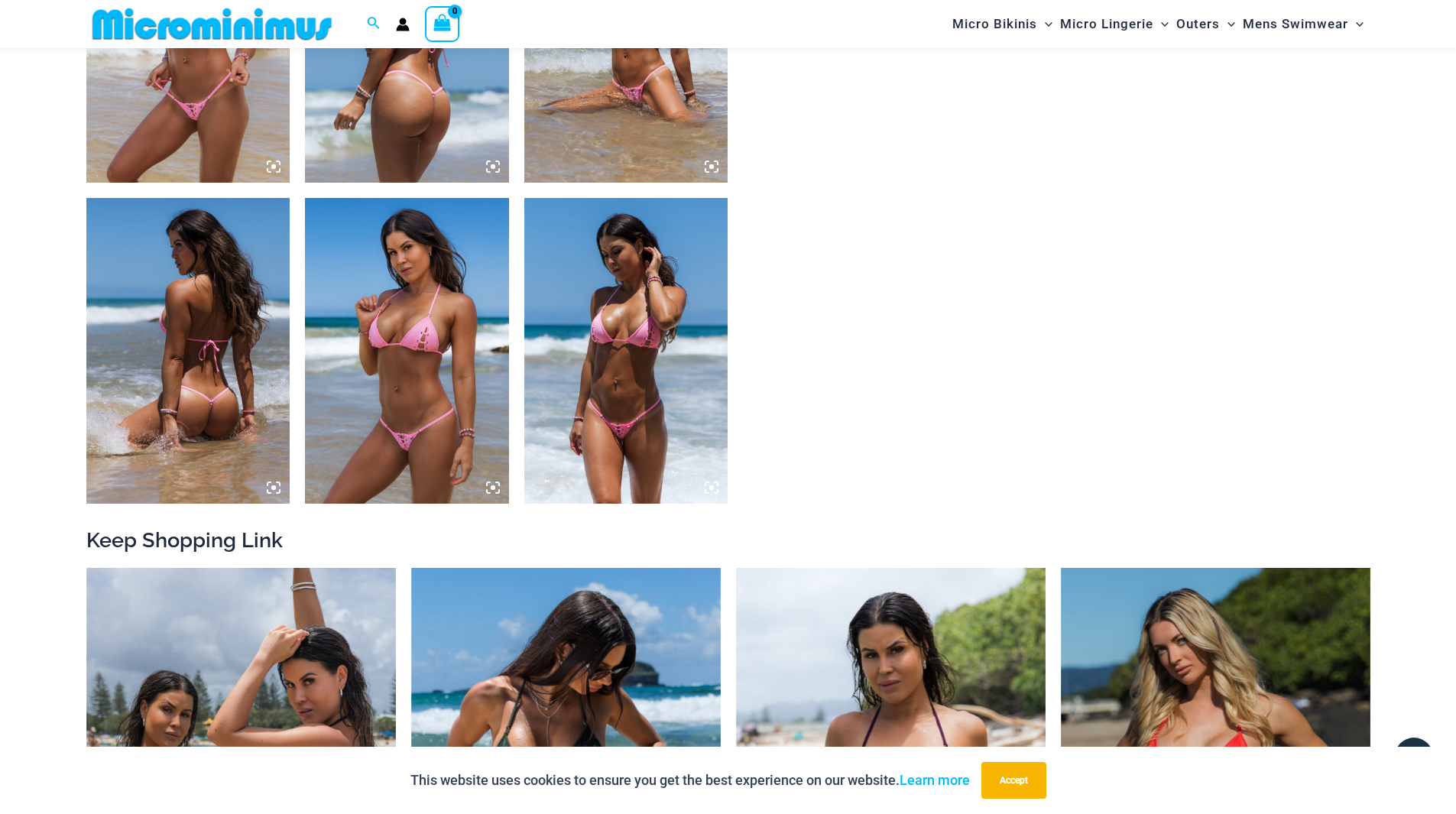
scroll to position [1591, 0]
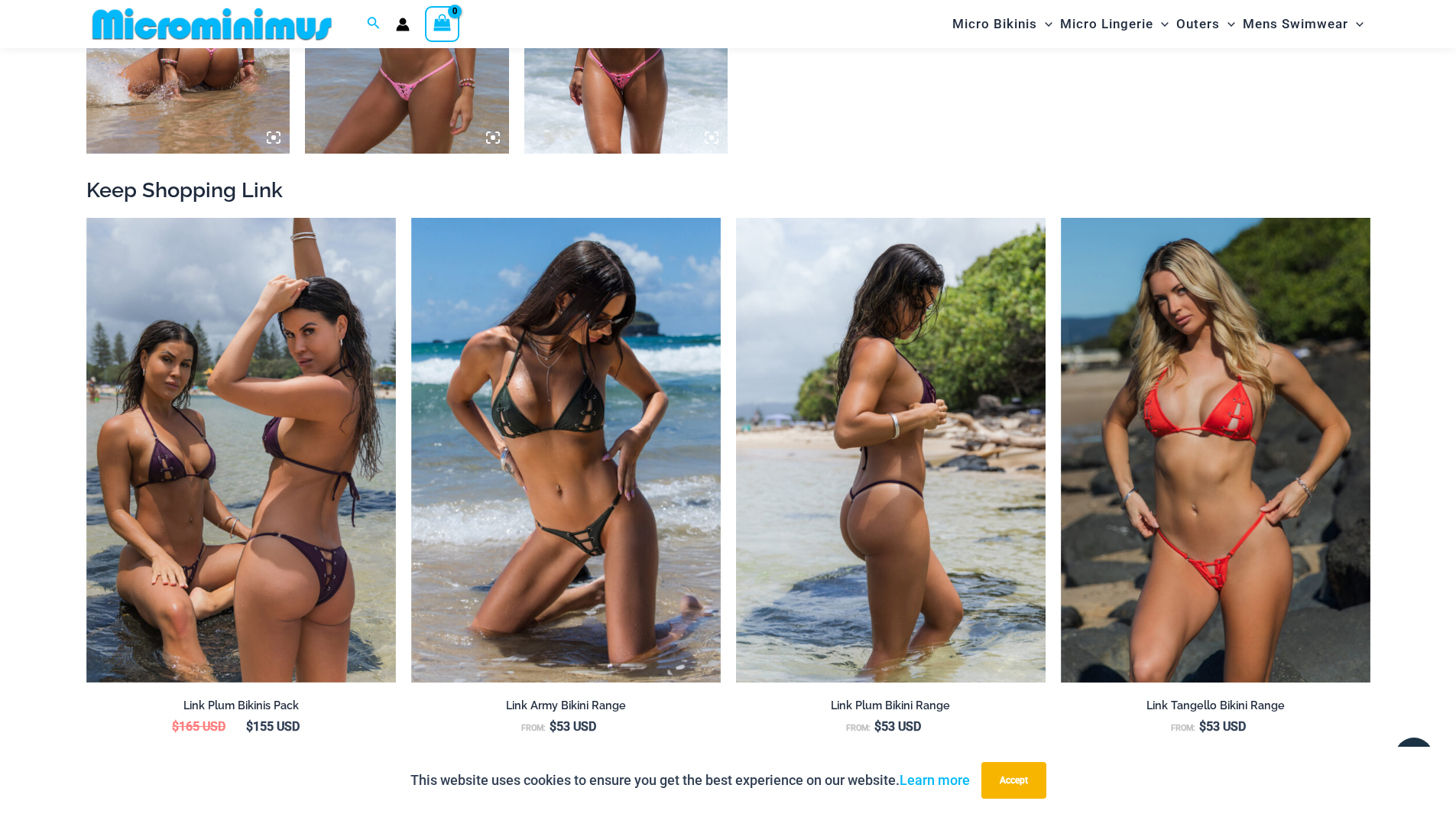
click at [921, 560] on img at bounding box center [891, 451] width 310 height 465
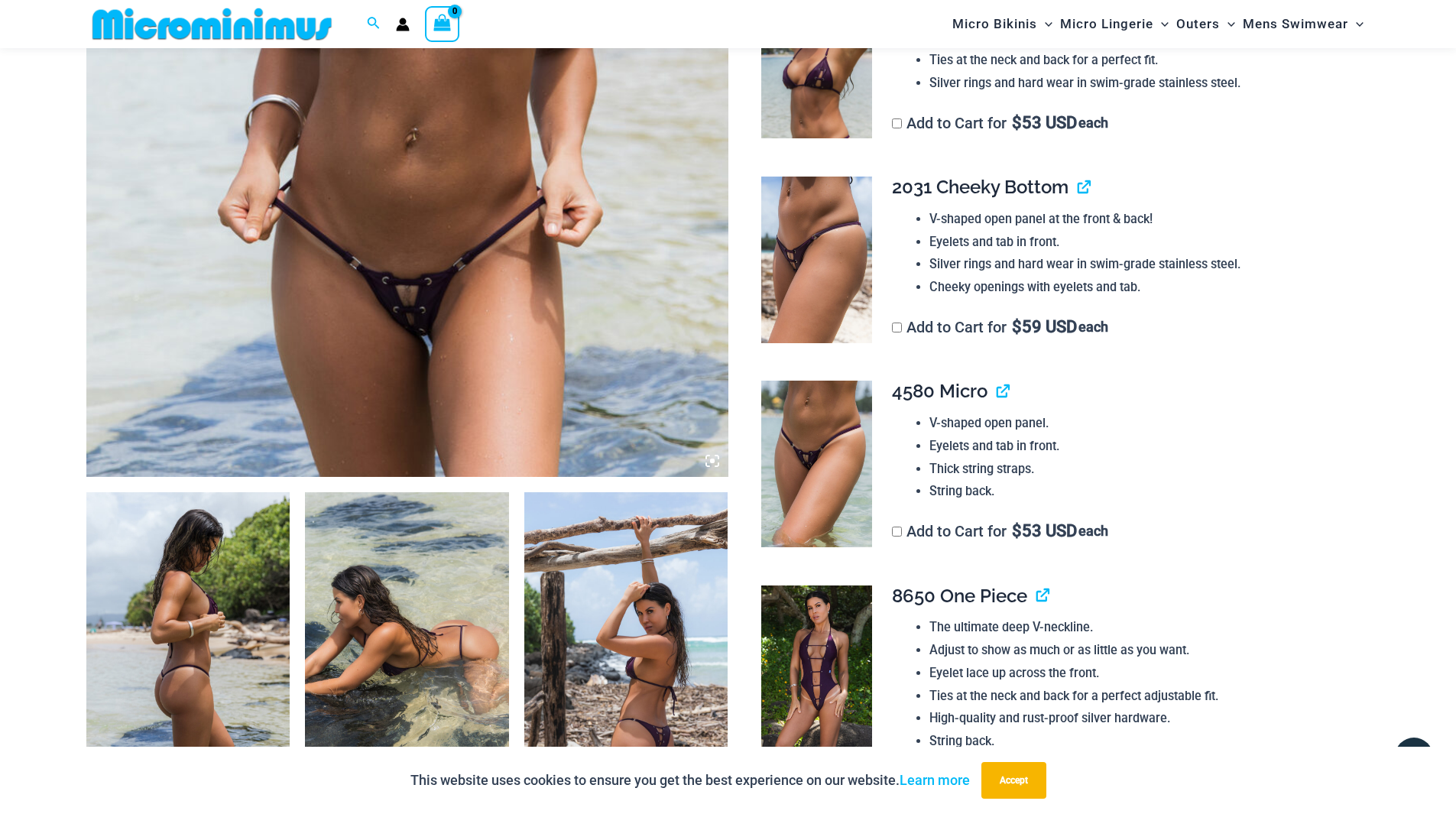
scroll to position [453, 0]
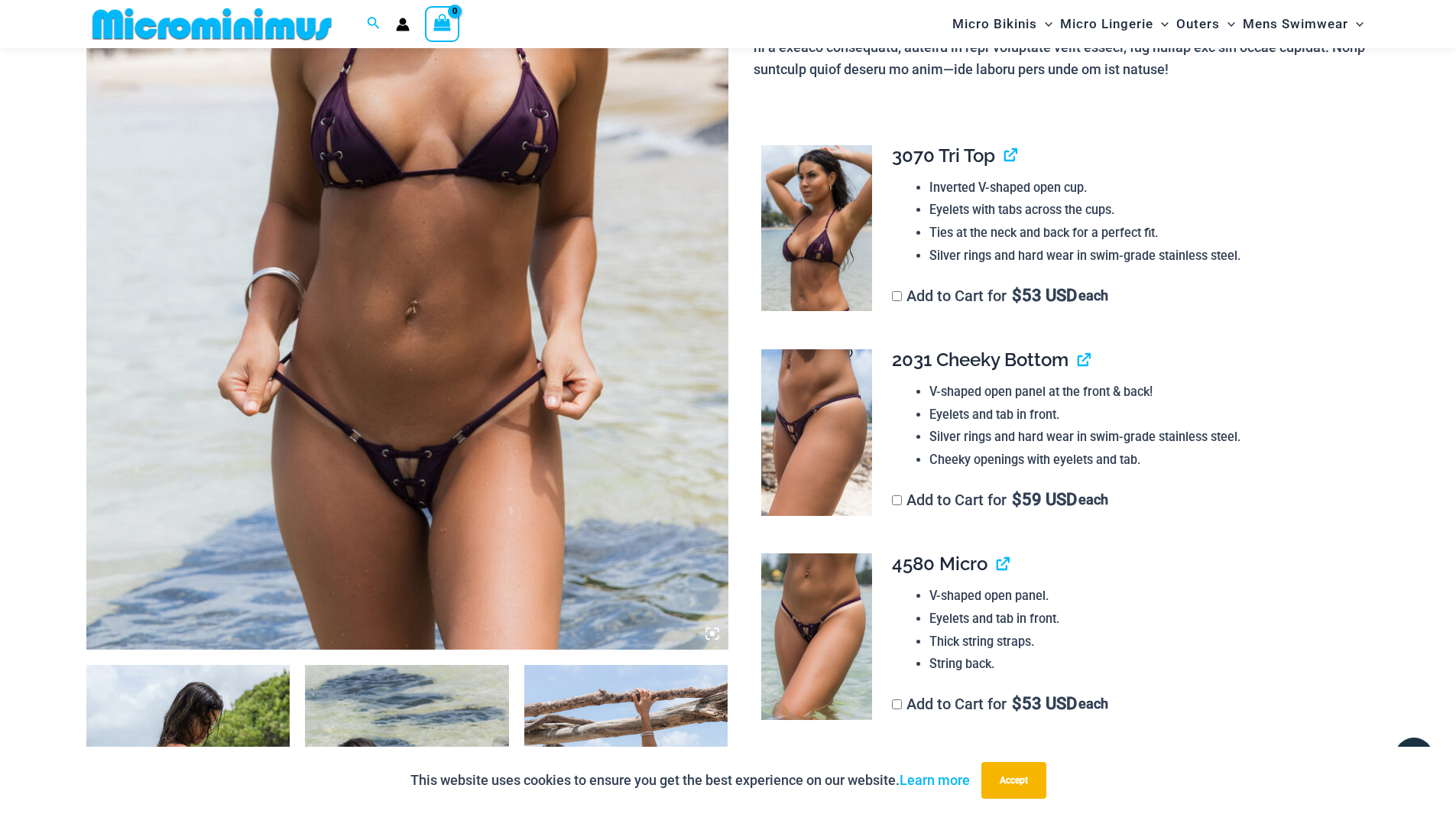
click at [495, 304] on img at bounding box center [408, 168] width 642 height 964
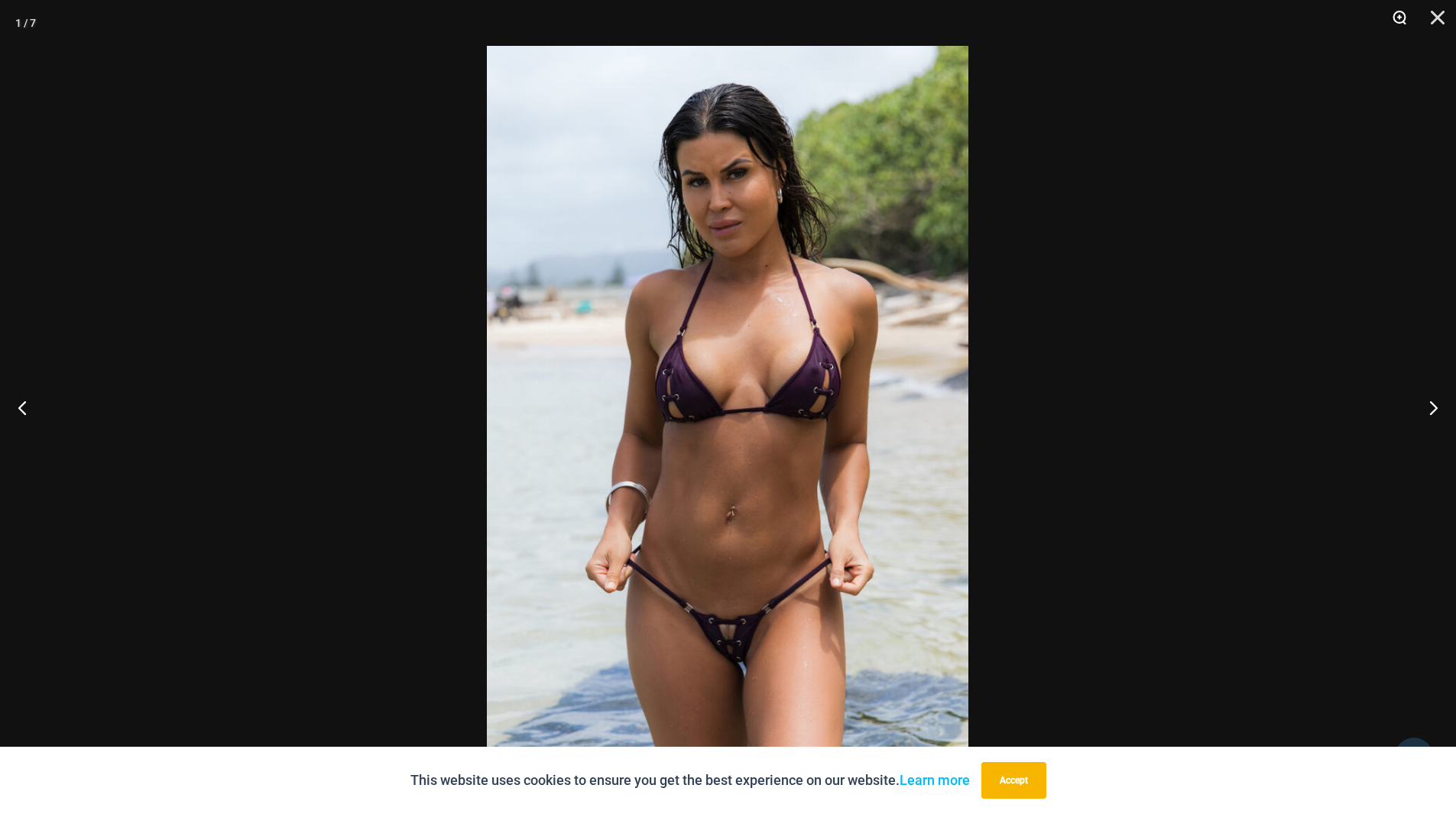
click at [1397, 13] on button "Zoom" at bounding box center [1394, 23] width 38 height 46
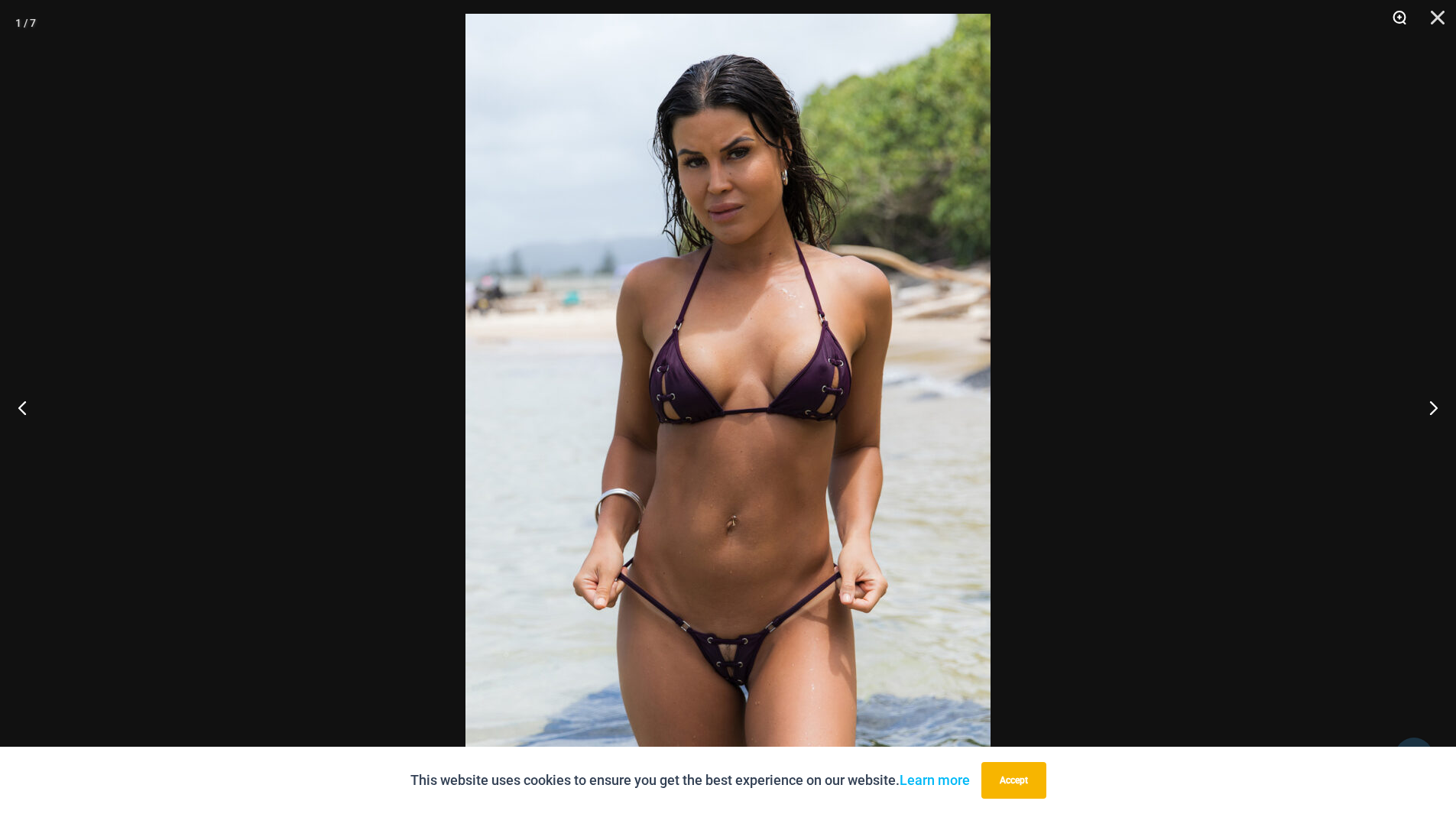
click at [1397, 13] on button "Zoom" at bounding box center [1394, 23] width 38 height 46
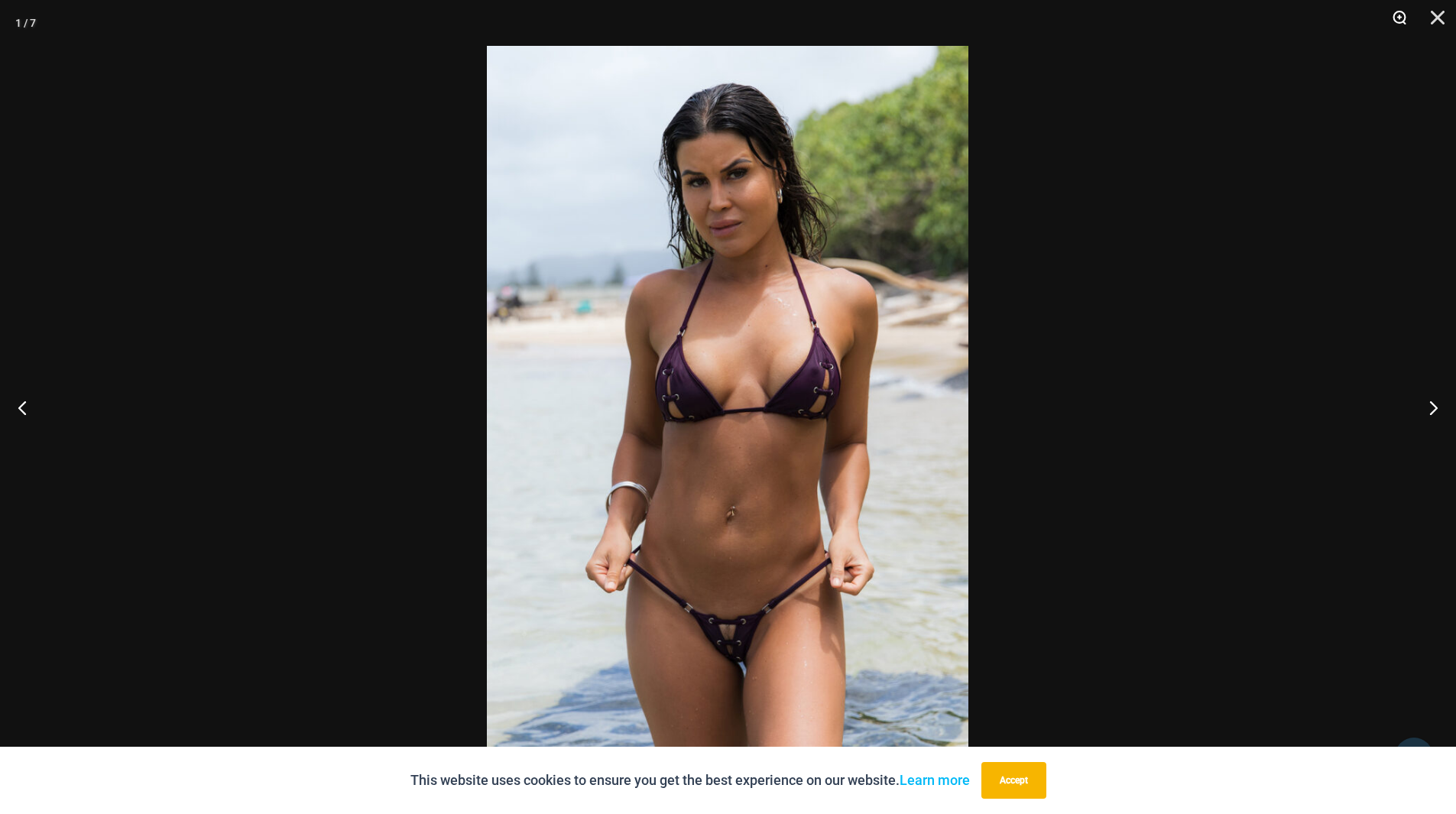
click at [1397, 13] on button "Zoom" at bounding box center [1394, 23] width 38 height 46
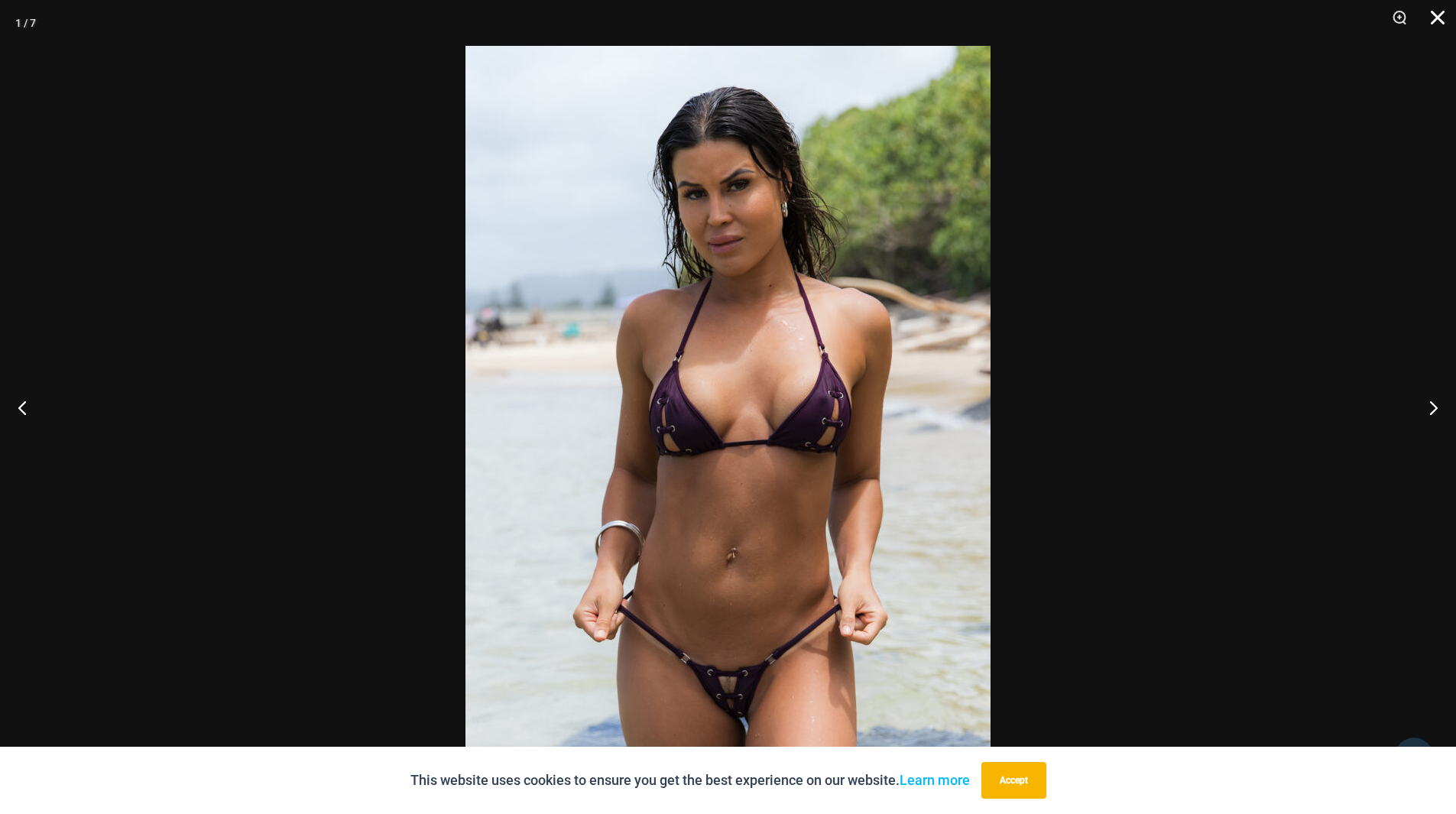
click at [1436, 13] on button "Close" at bounding box center [1432, 23] width 38 height 46
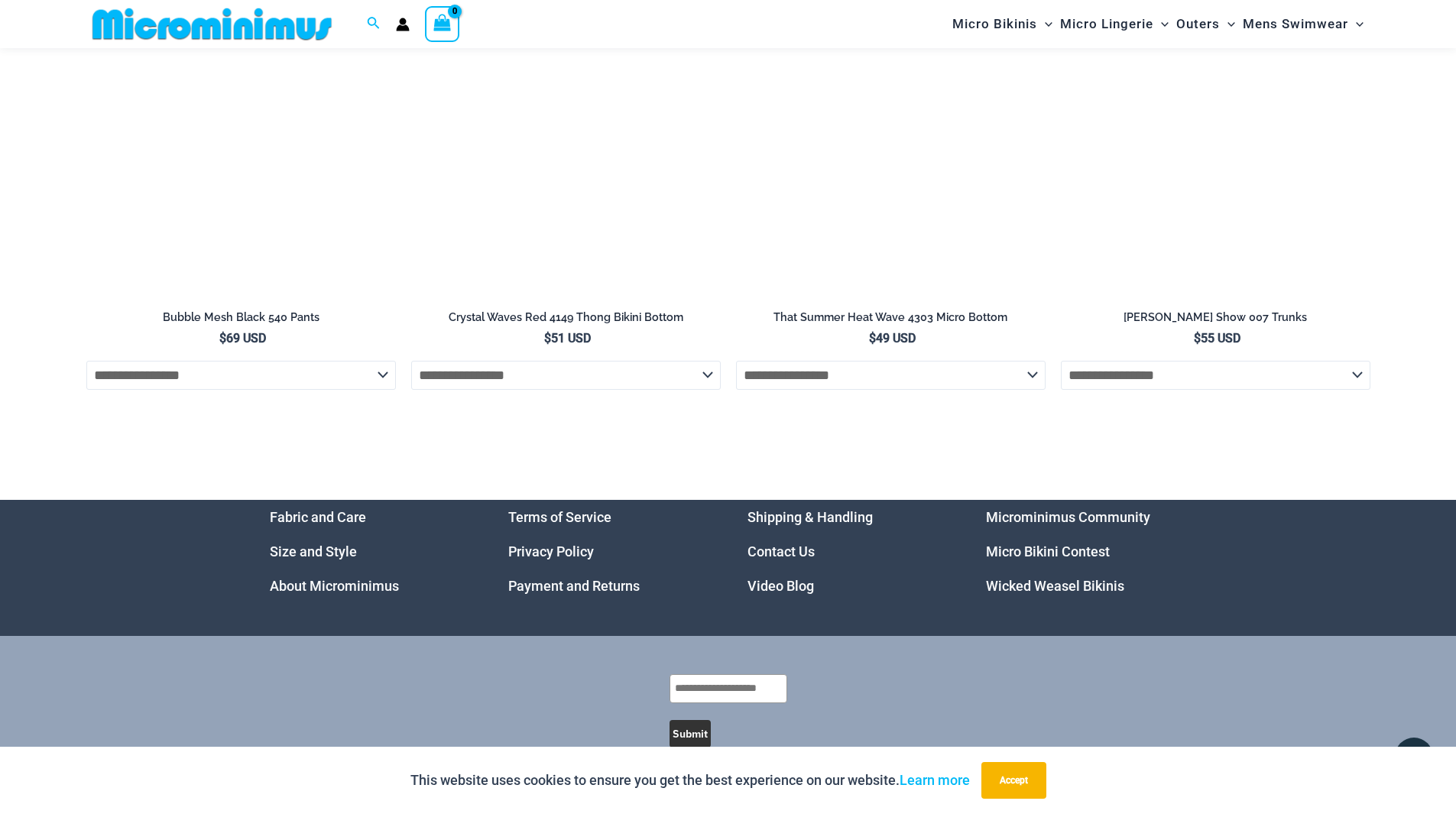
scroll to position [6086, 0]
